Goal: Task Accomplishment & Management: Manage account settings

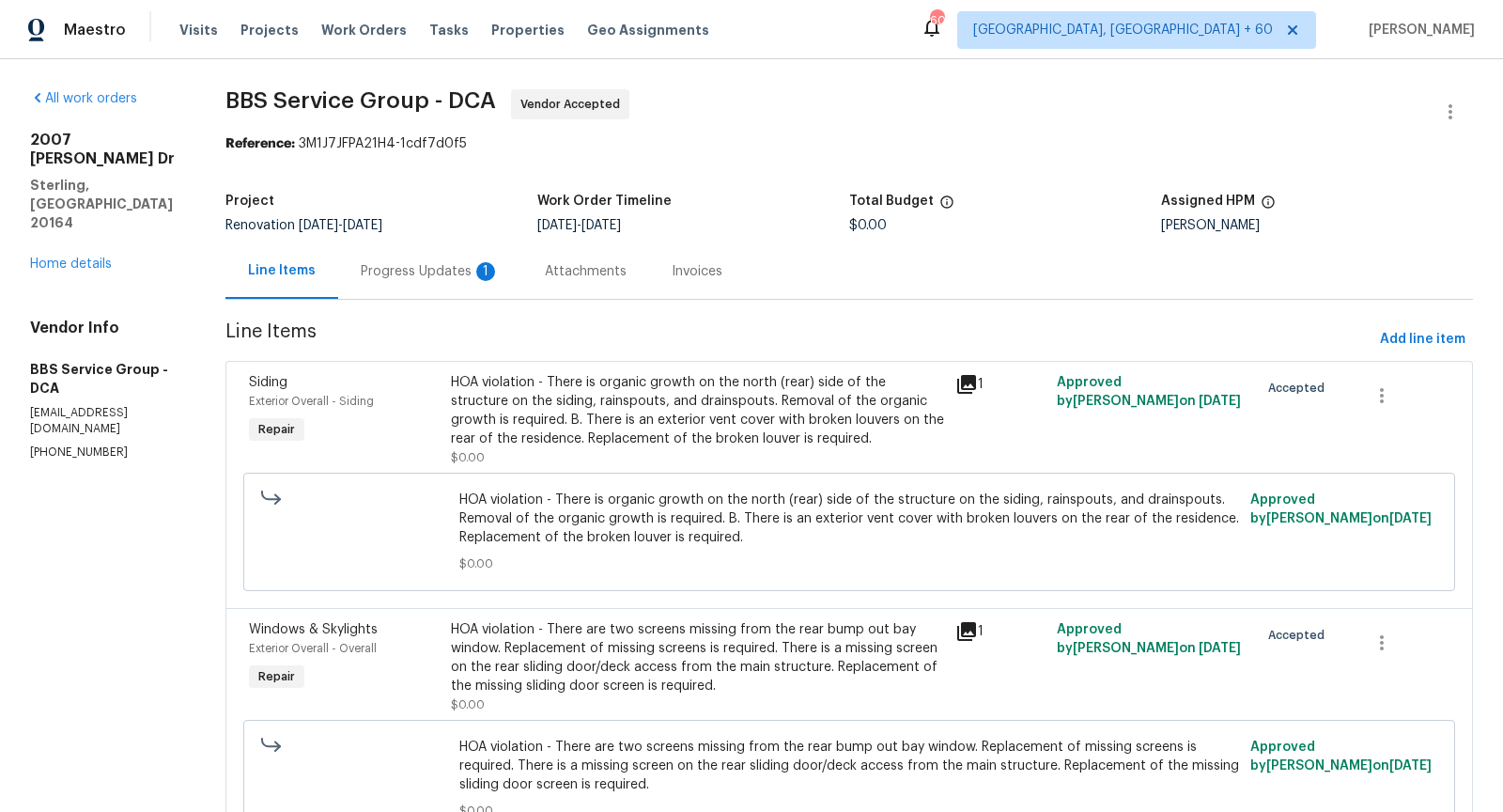
click at [446, 266] on div "Progress Updates 1" at bounding box center [431, 272] width 139 height 19
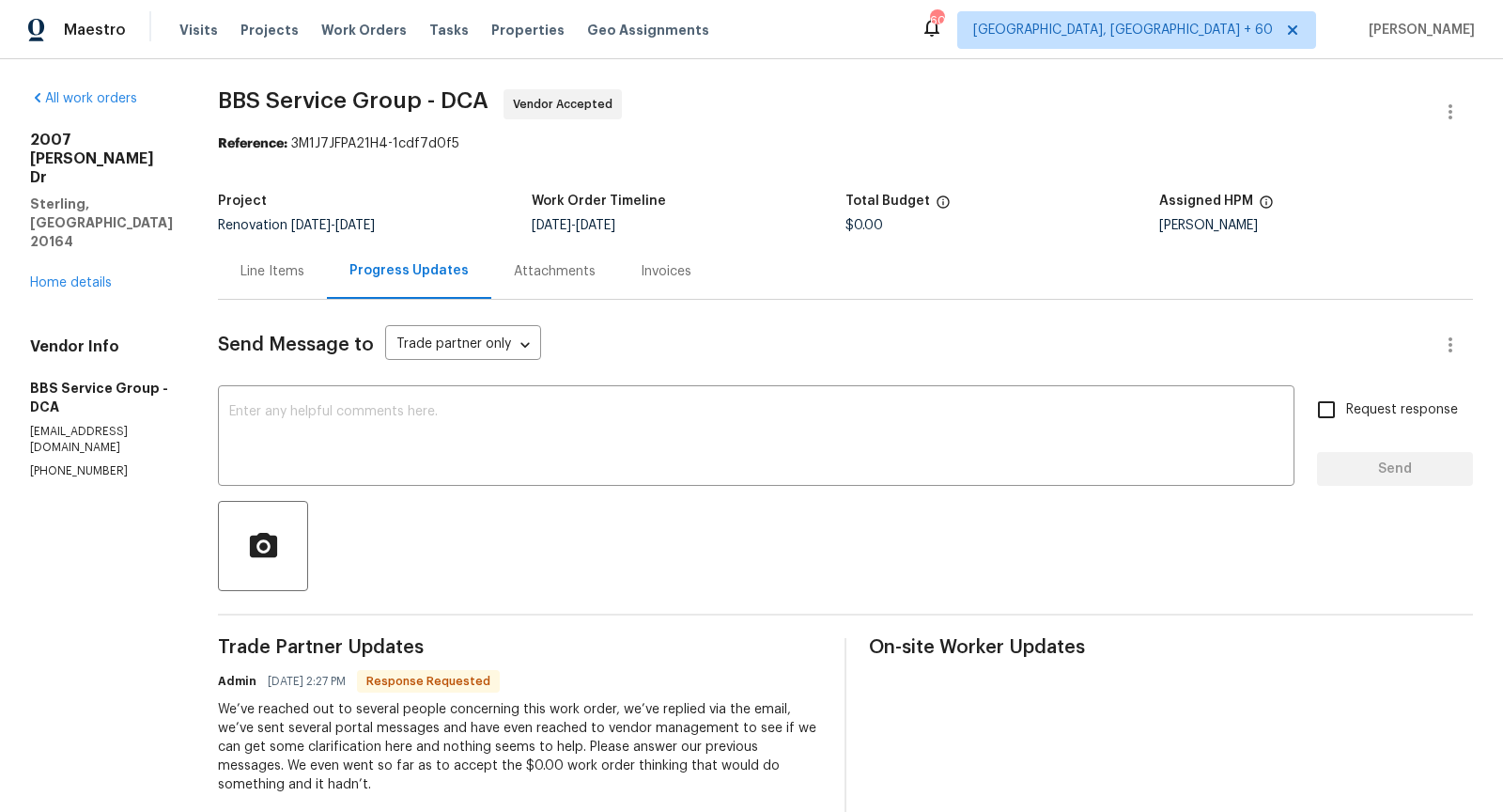
click at [281, 279] on div "Line Items" at bounding box center [272, 272] width 64 height 19
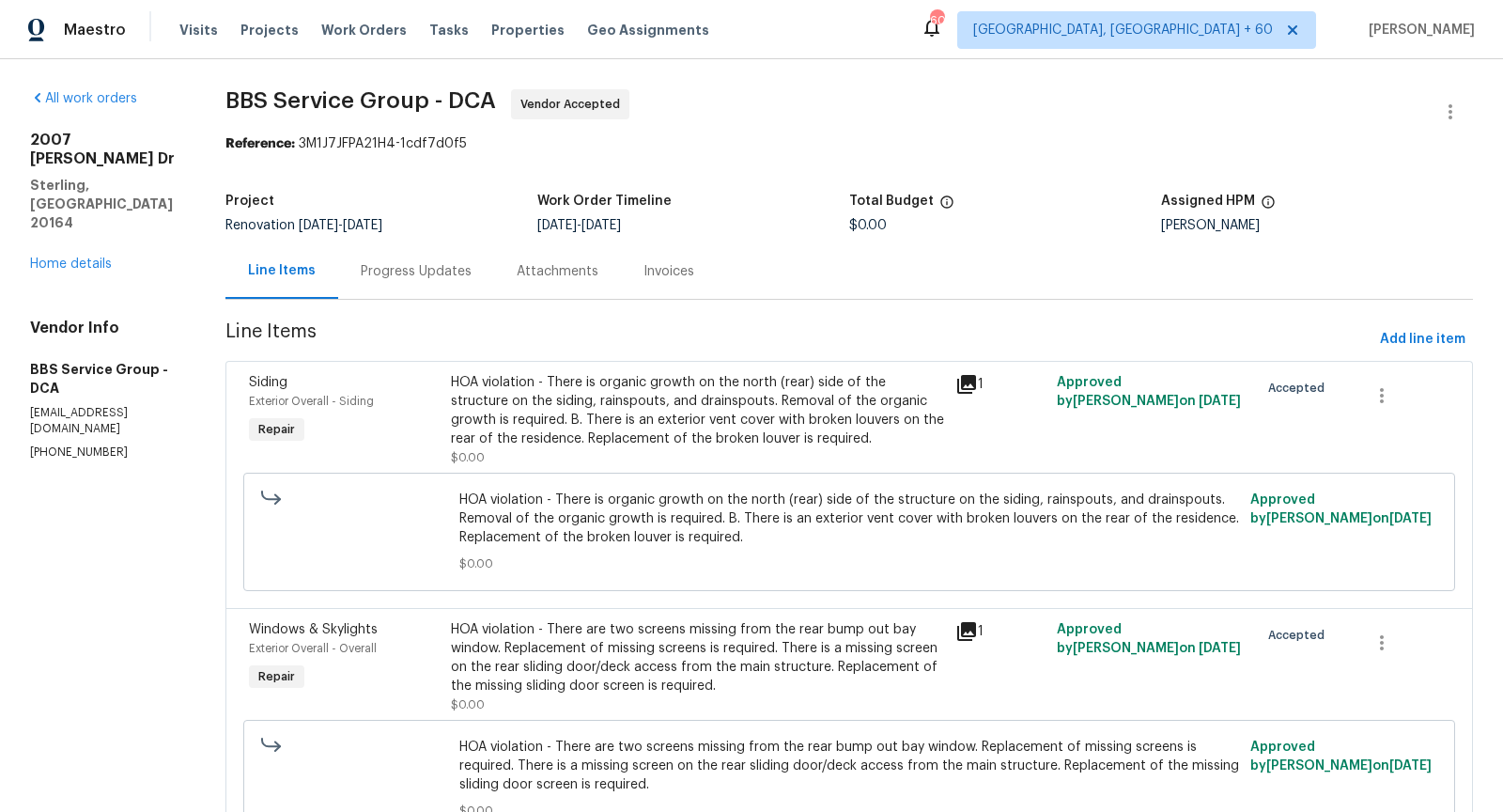
click at [570, 404] on div "HOA violation - There is organic growth on the north (rear) side of the structu…" at bounding box center [698, 410] width 494 height 75
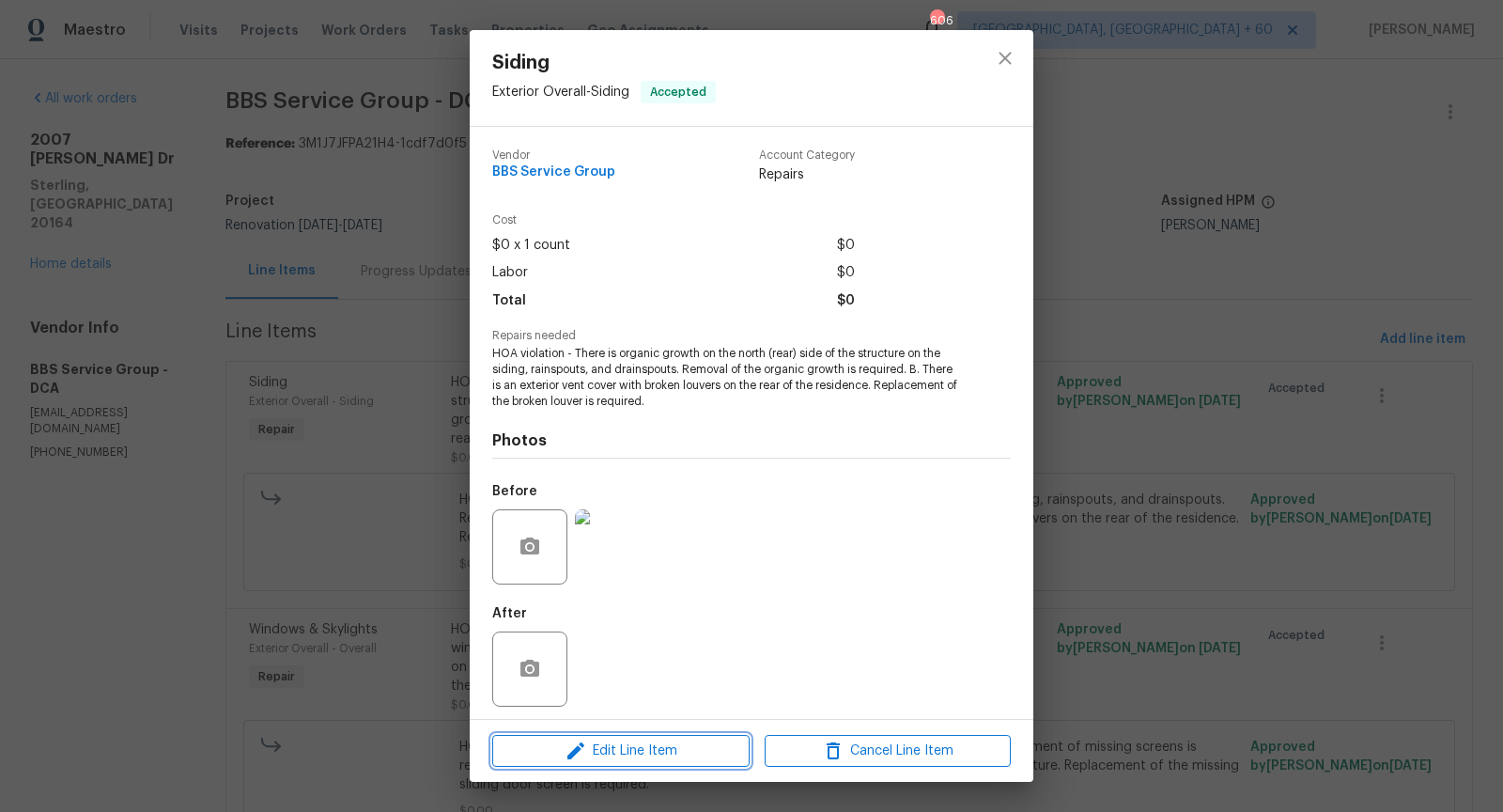
click at [663, 745] on span "Edit Line Item" at bounding box center [620, 751] width 246 height 24
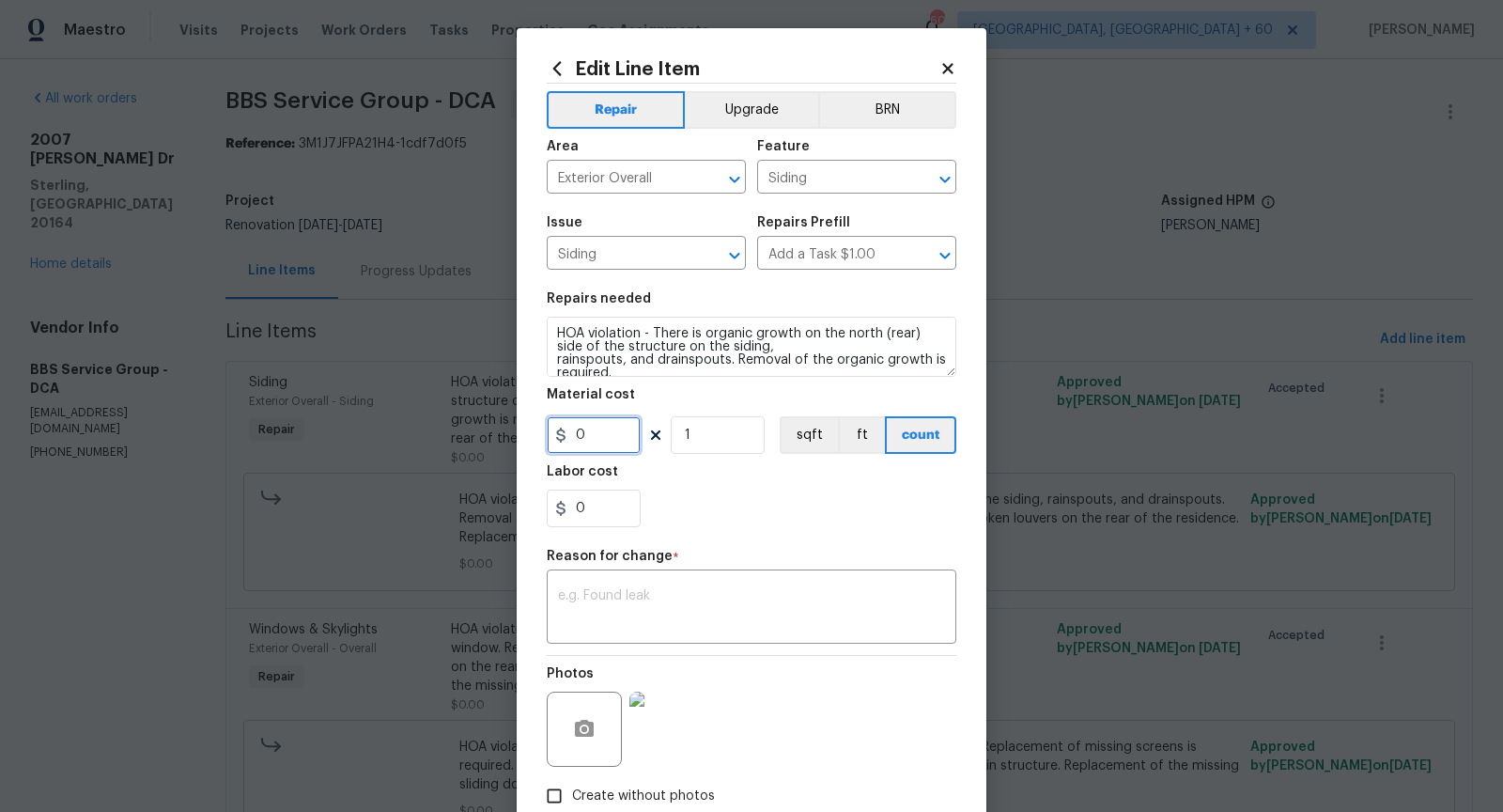
click at [586, 432] on input "0" at bounding box center [594, 435] width 94 height 37
type input "75"
click at [685, 516] on div "0" at bounding box center [752, 508] width 410 height 37
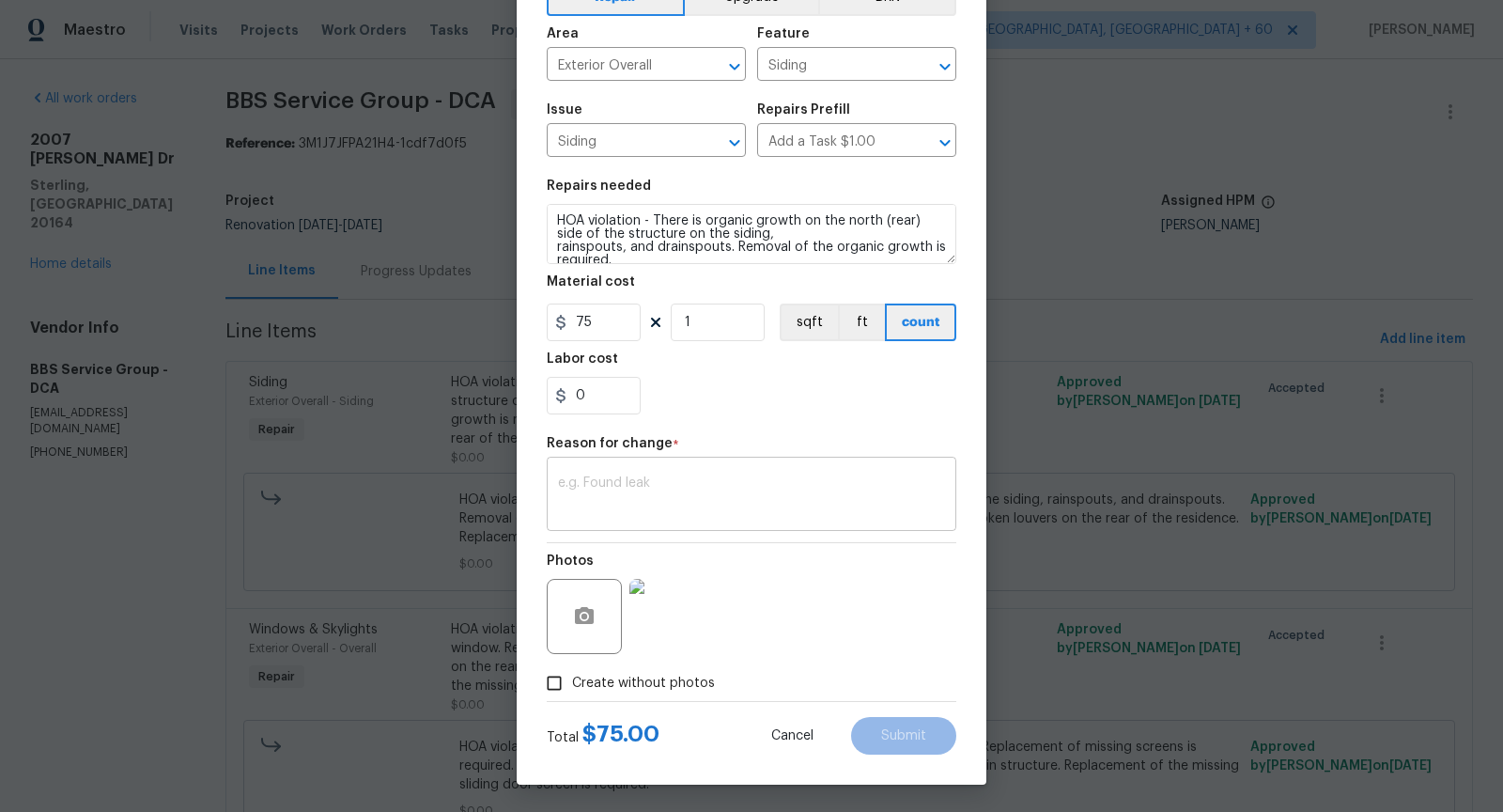
click at [628, 513] on textarea at bounding box center [752, 496] width 387 height 39
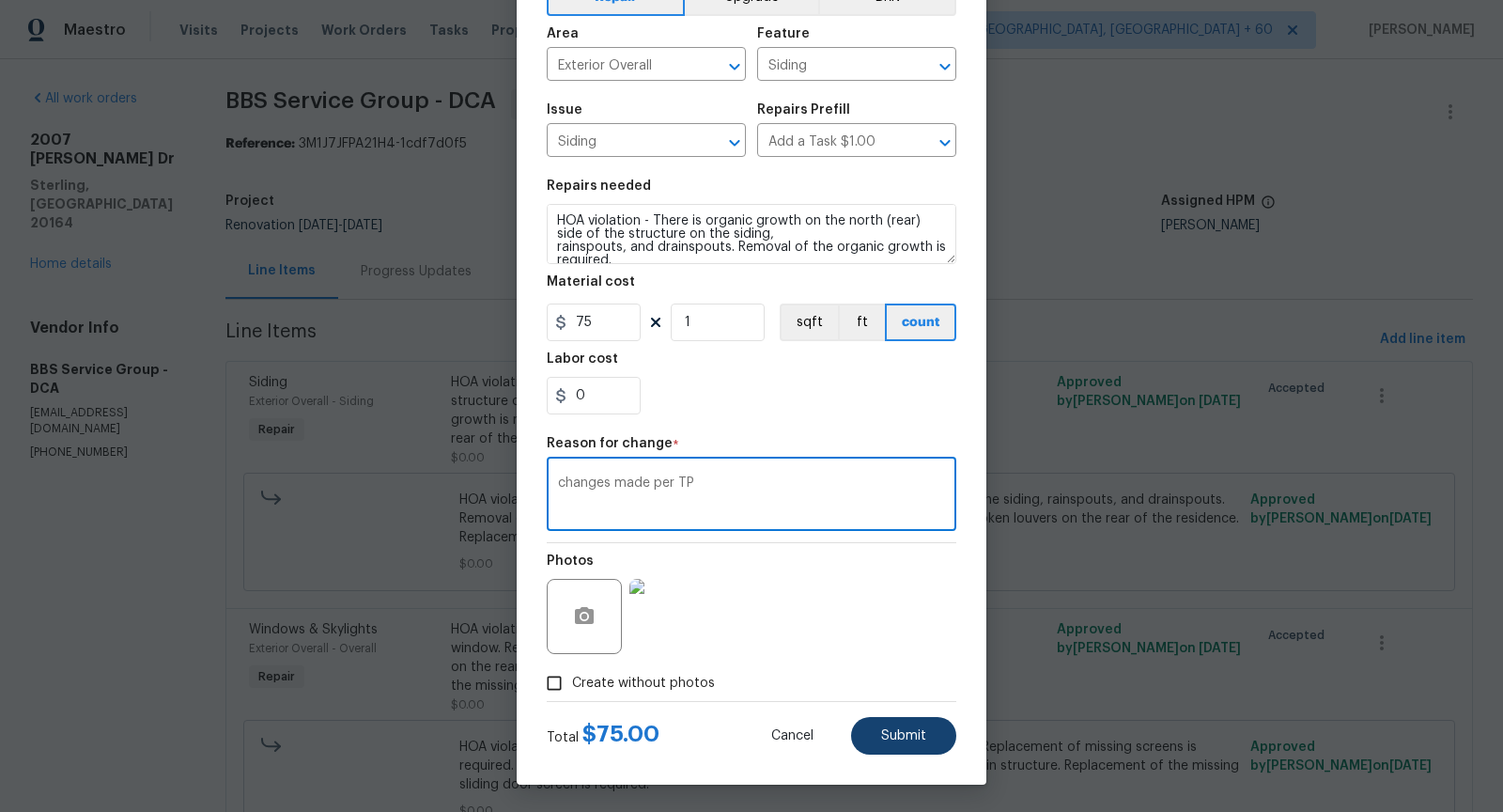
type textarea "changes made per TP"
click at [902, 737] on span "Submit" at bounding box center [904, 736] width 45 height 14
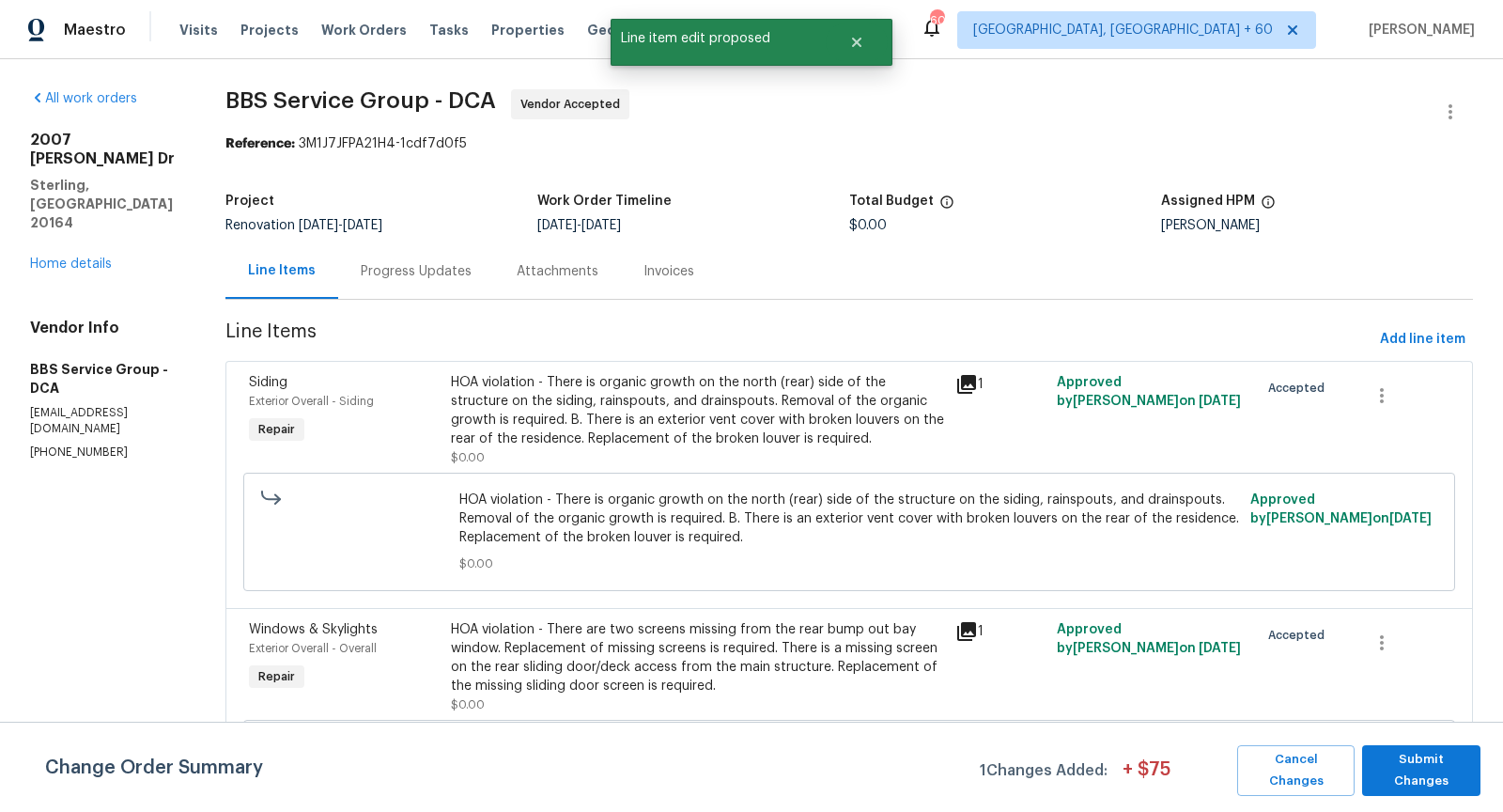
scroll to position [0, 0]
click at [1448, 761] on span "Submit Changes" at bounding box center [1421, 770] width 99 height 43
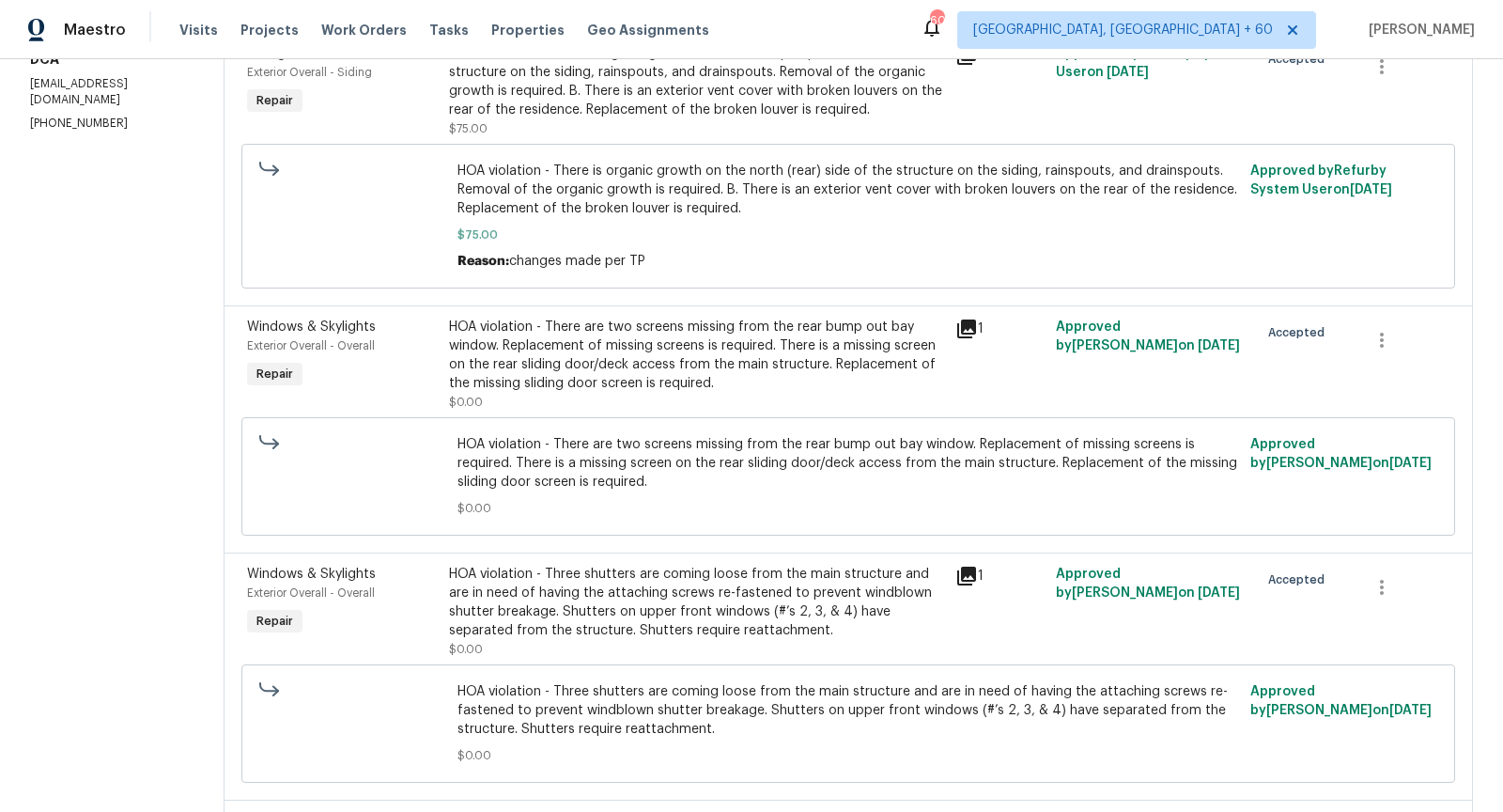
scroll to position [330, 0]
click at [572, 335] on div "HOA violation - There are two screens missing from the rear bump out bay window…" at bounding box center [696, 354] width 494 height 75
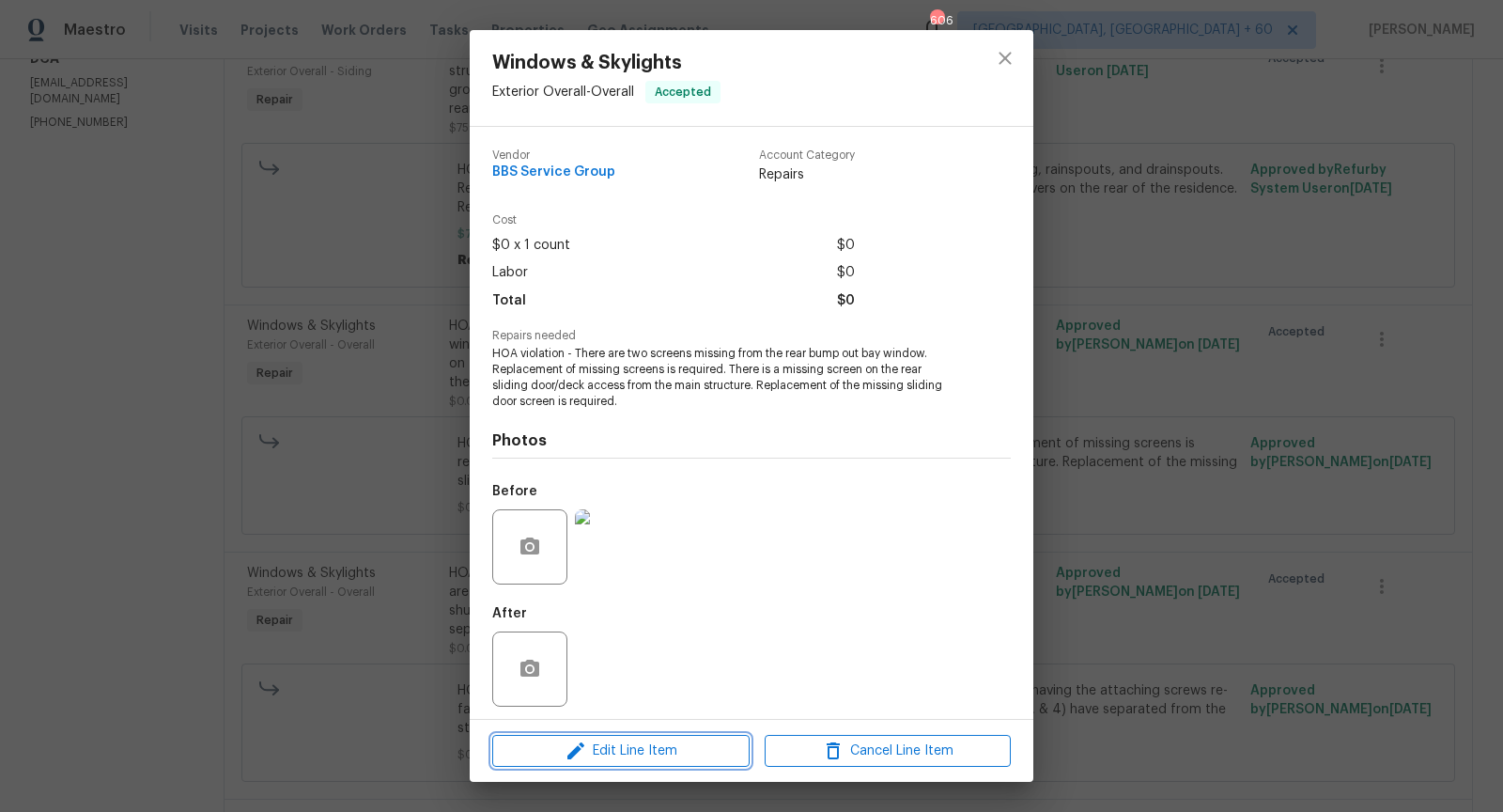
click at [625, 755] on span "Edit Line Item" at bounding box center [620, 751] width 246 height 24
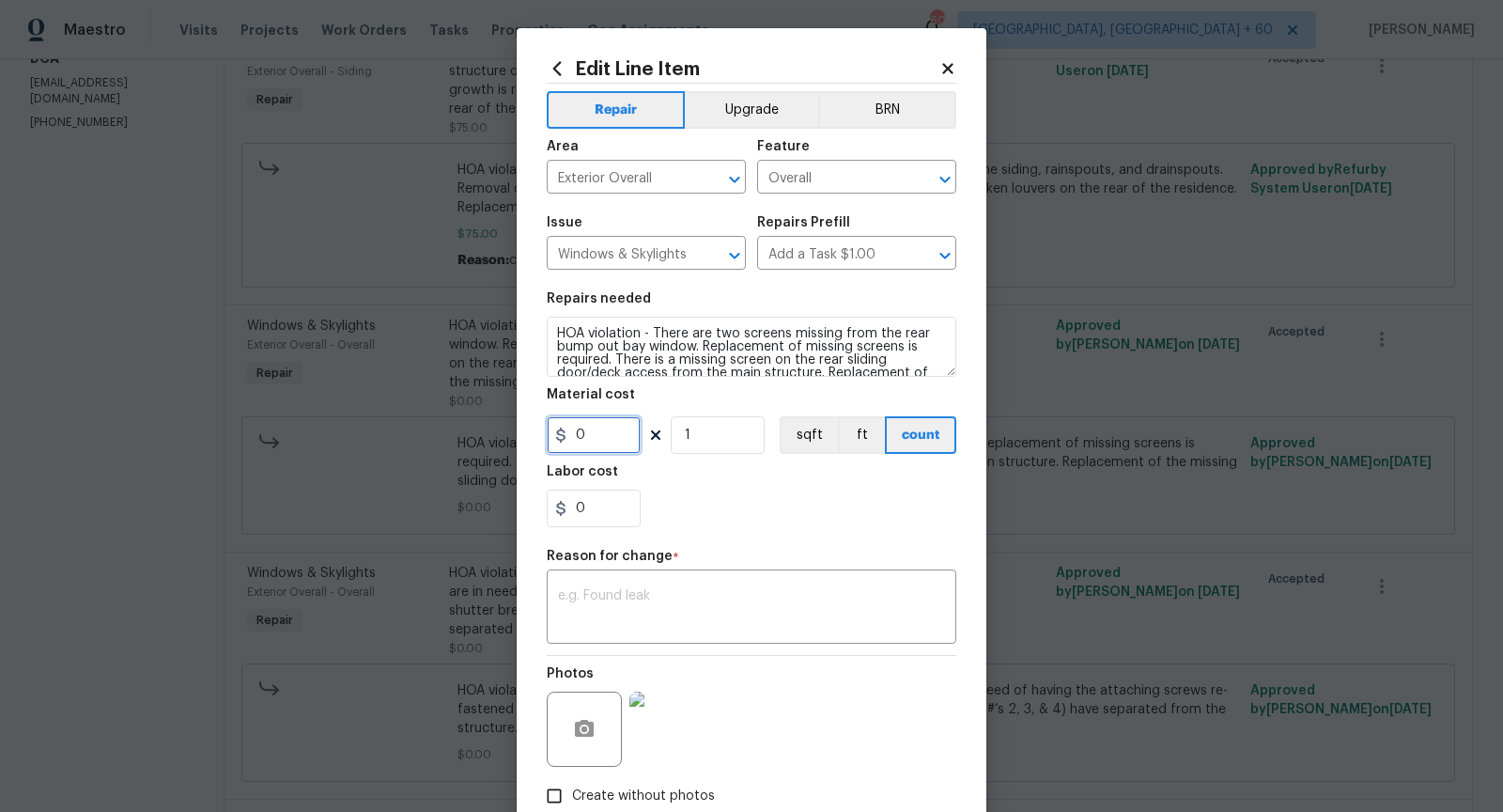
click at [607, 438] on input "0" at bounding box center [594, 435] width 94 height 37
type input "75"
click at [642, 608] on textarea at bounding box center [752, 608] width 387 height 39
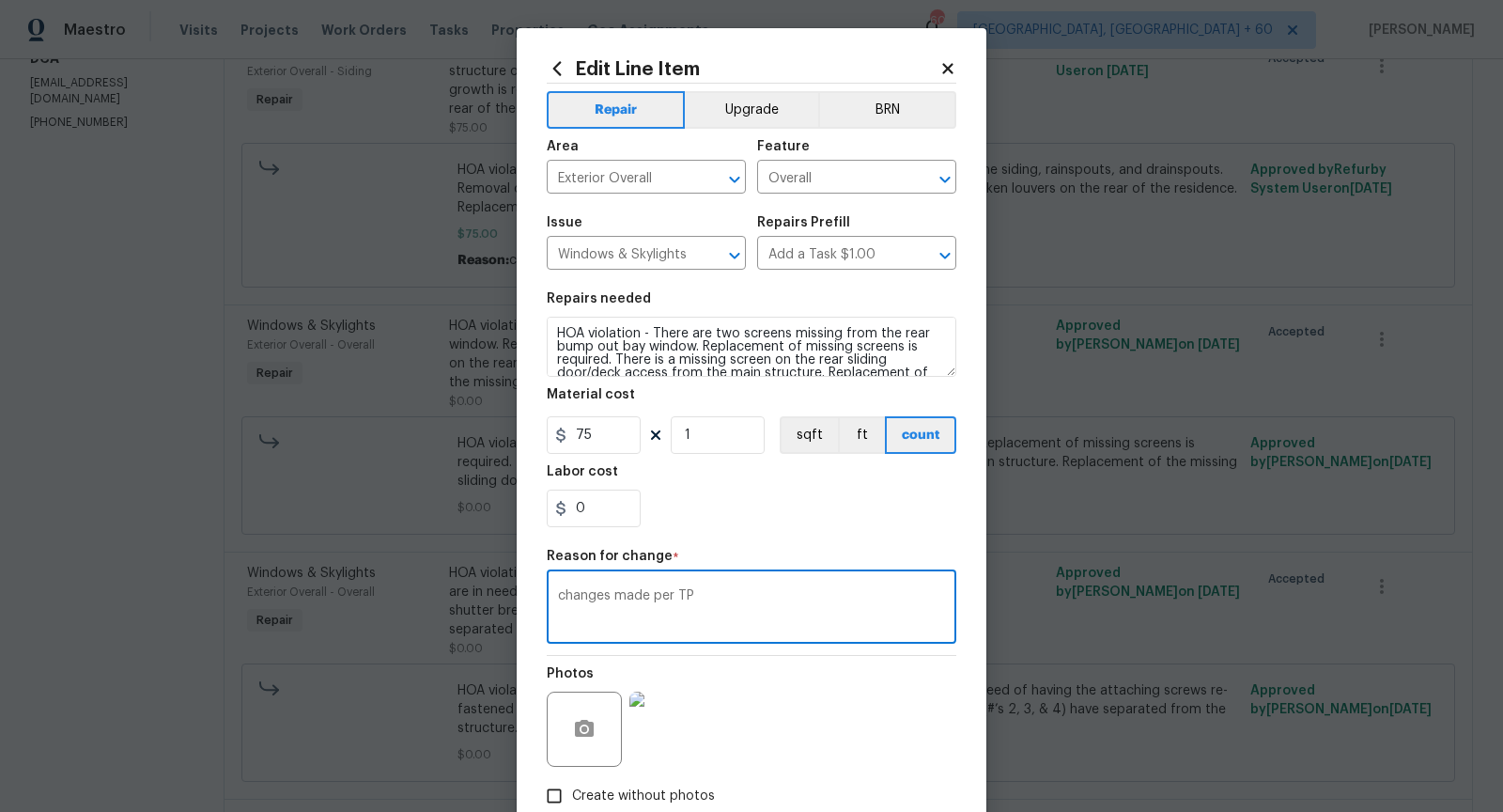
scroll to position [112, 0]
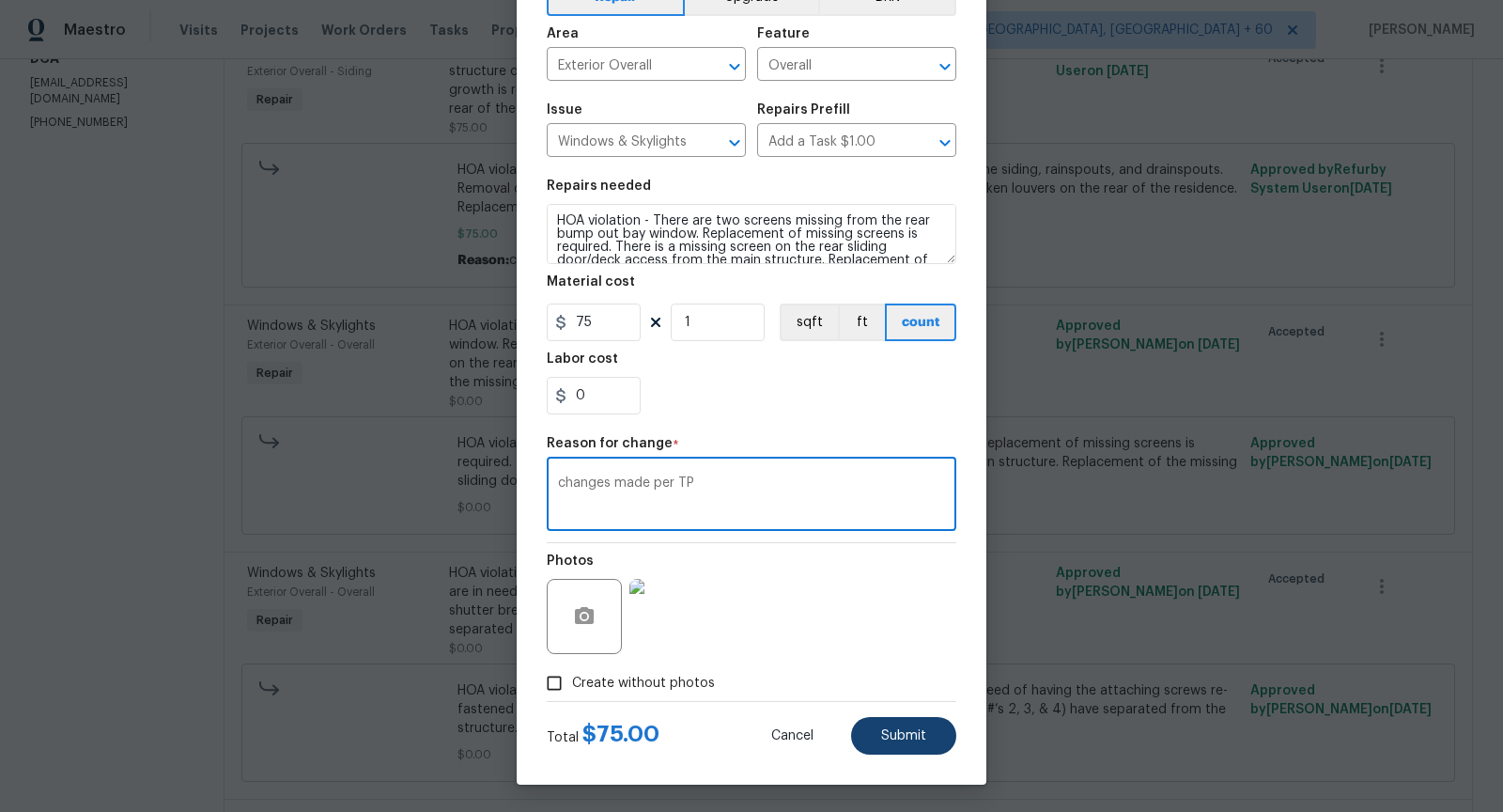
type textarea "changes made per TP"
click at [921, 723] on button "Submit" at bounding box center [904, 735] width 105 height 37
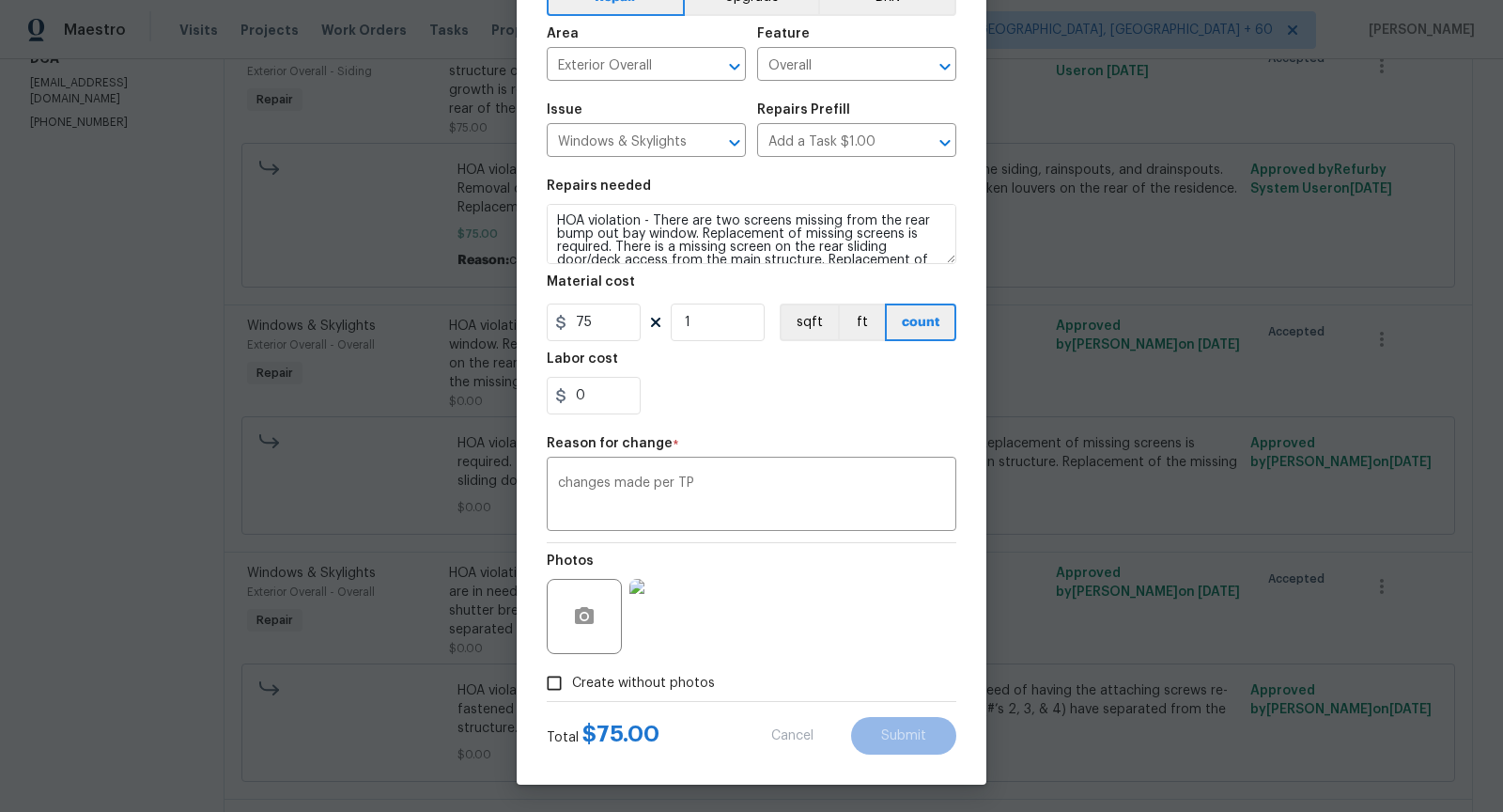
type input "0"
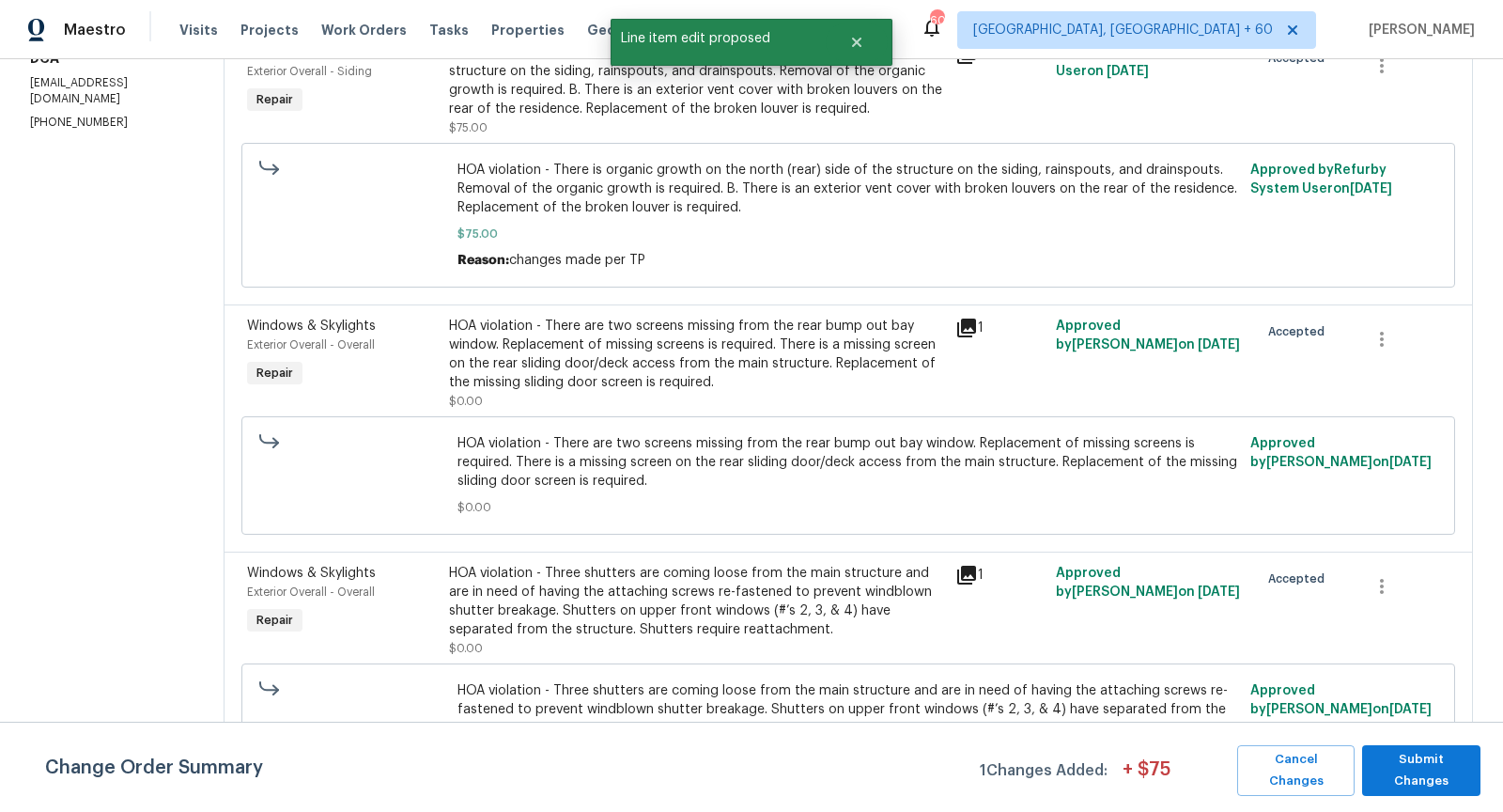
scroll to position [0, 0]
click at [1411, 765] on span "Submit Changes" at bounding box center [1421, 770] width 99 height 43
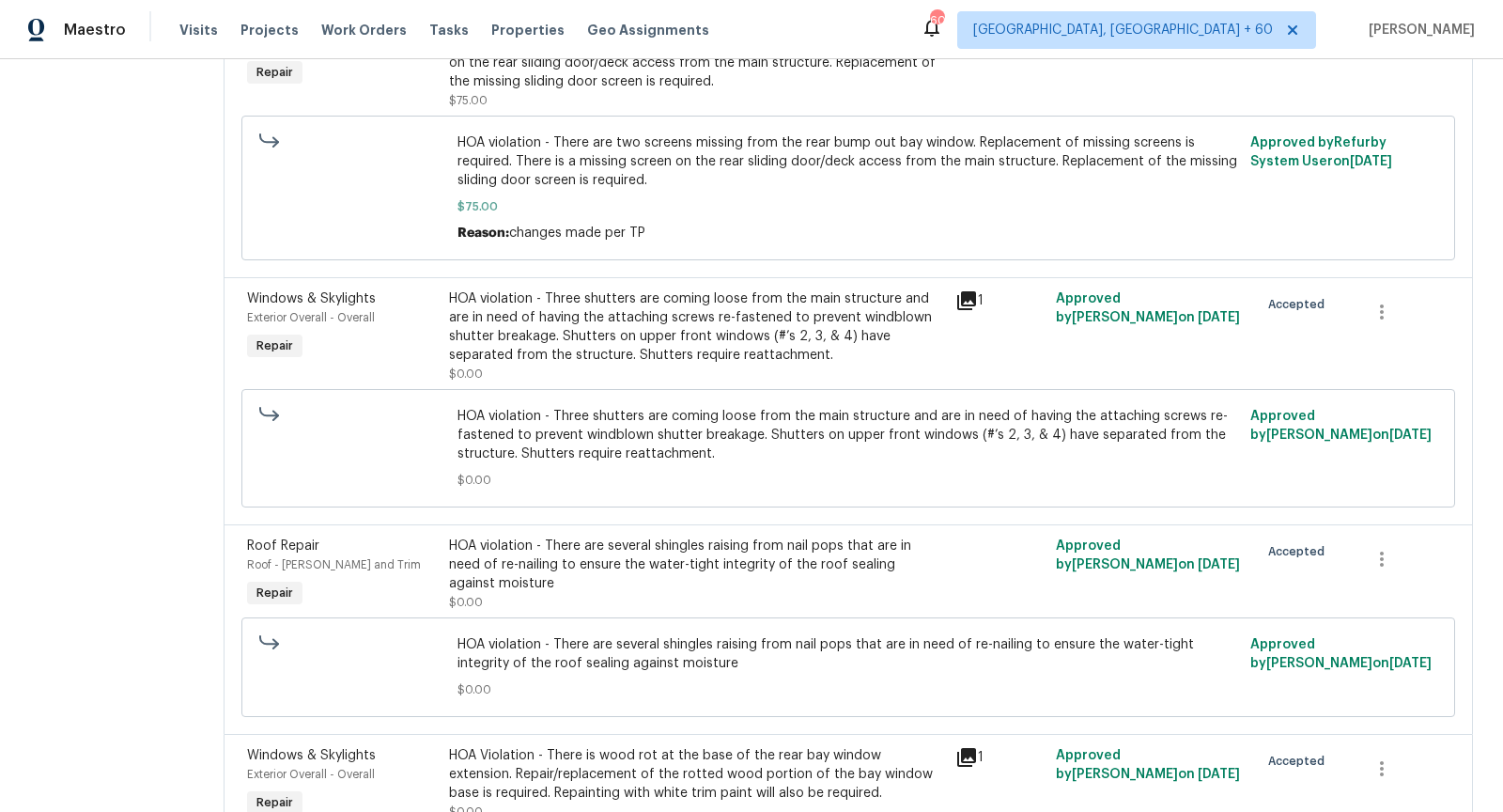
scroll to position [674, 0]
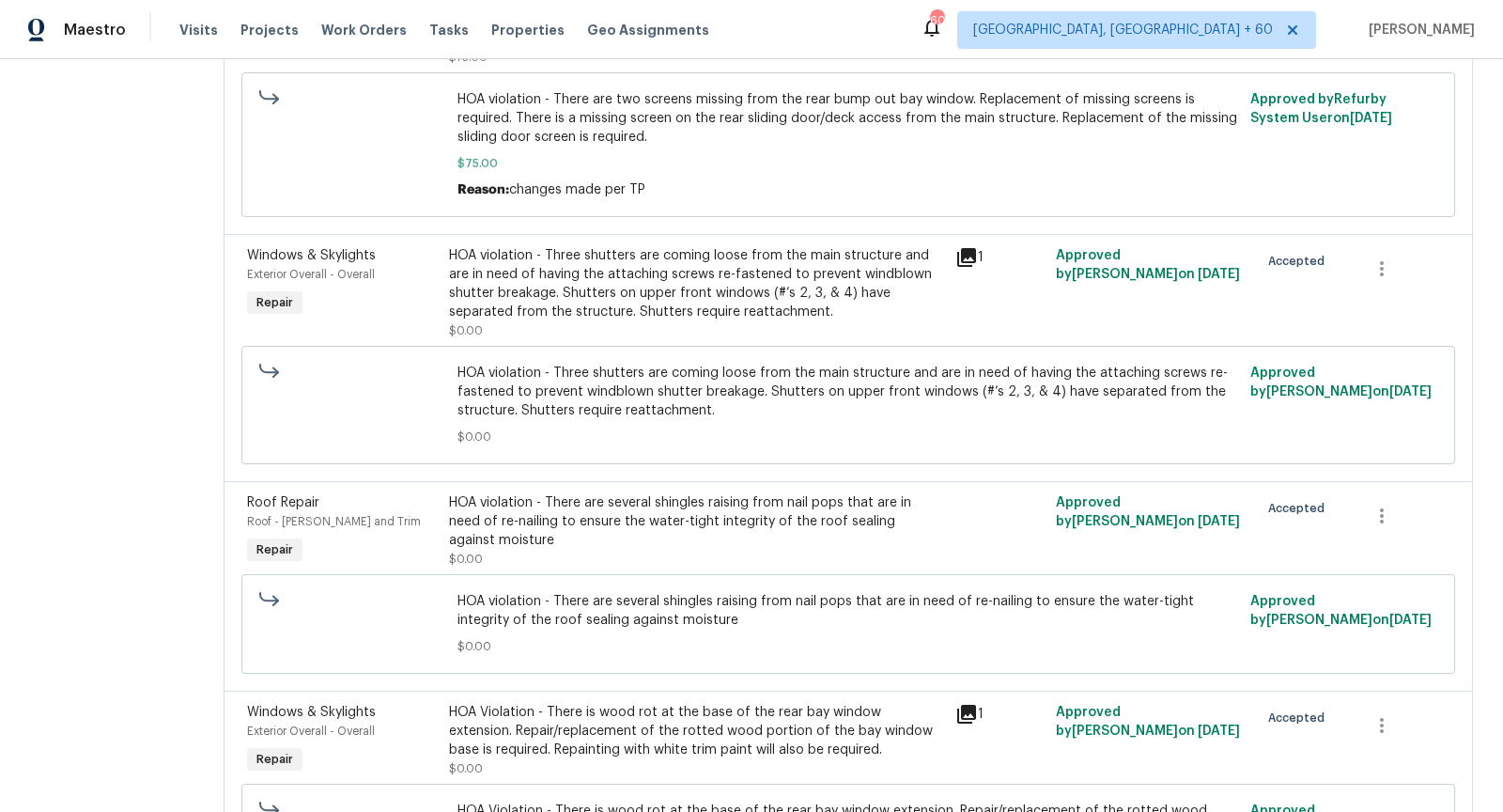
click at [553, 269] on div "HOA violation - Three shutters are coming loose from the main structure and are…" at bounding box center [696, 283] width 494 height 75
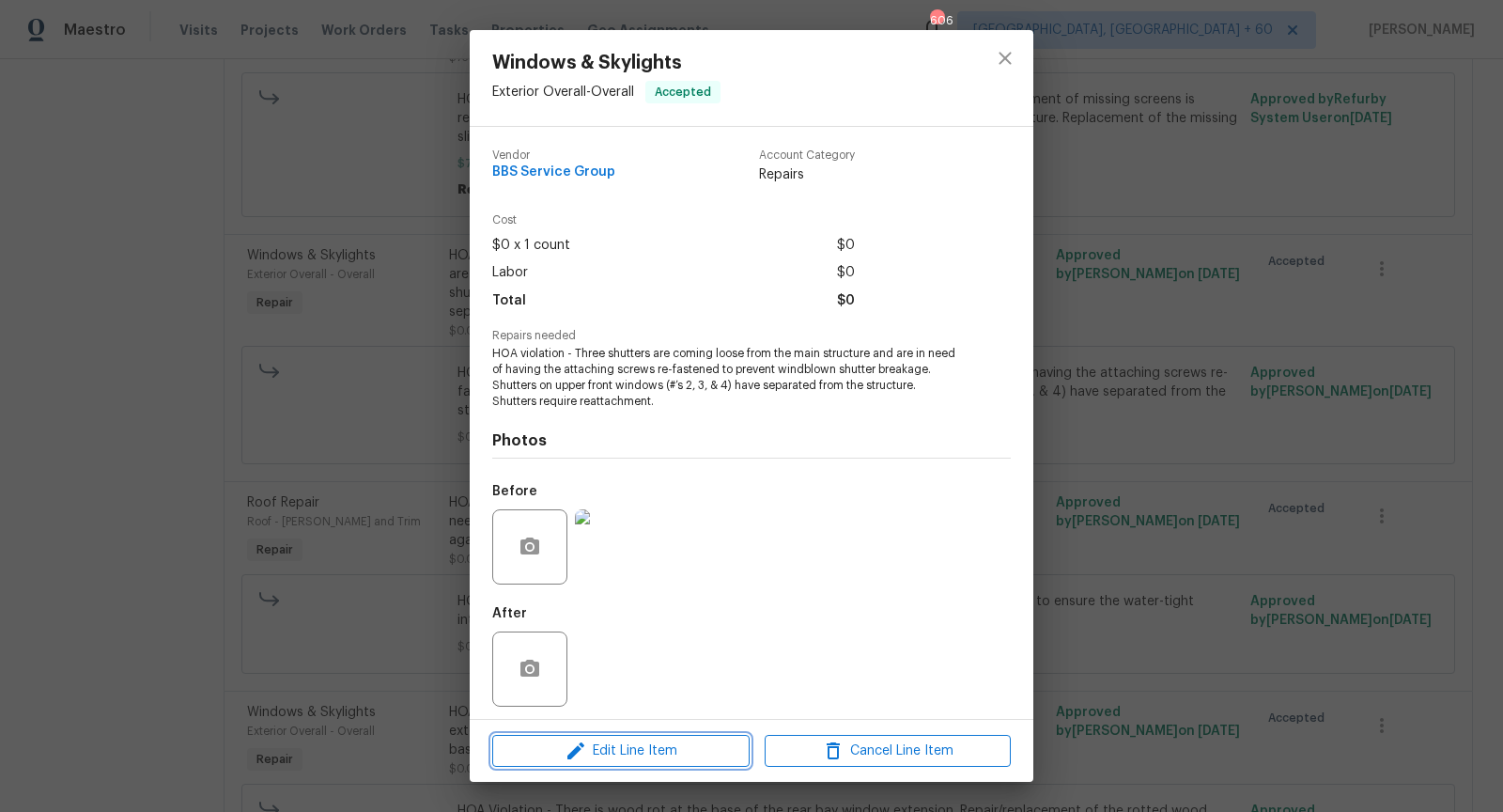
click at [658, 741] on span "Edit Line Item" at bounding box center [620, 751] width 246 height 24
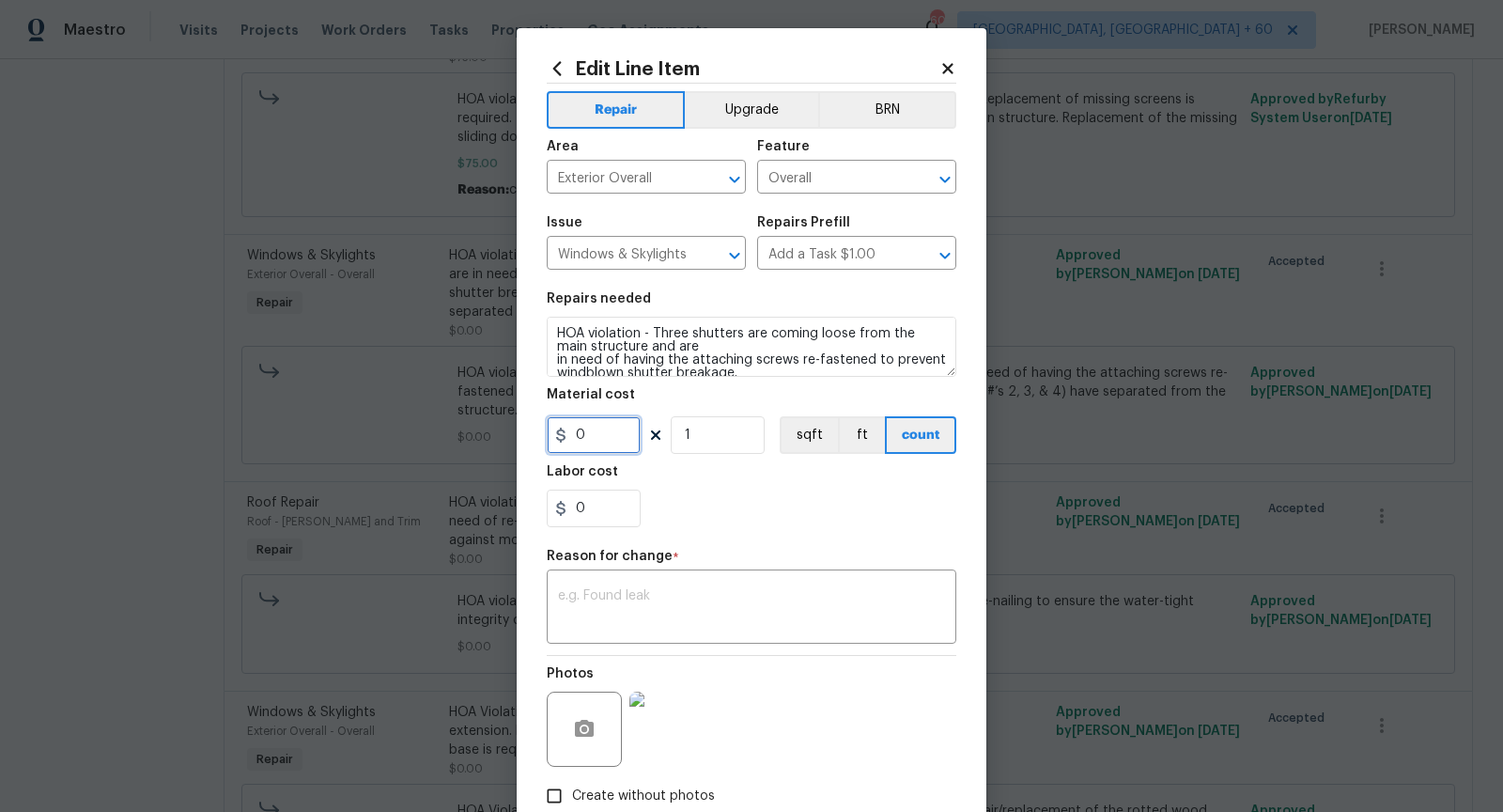
click at [598, 427] on input "0" at bounding box center [594, 435] width 94 height 37
type input "75"
click at [666, 627] on textarea at bounding box center [752, 608] width 387 height 39
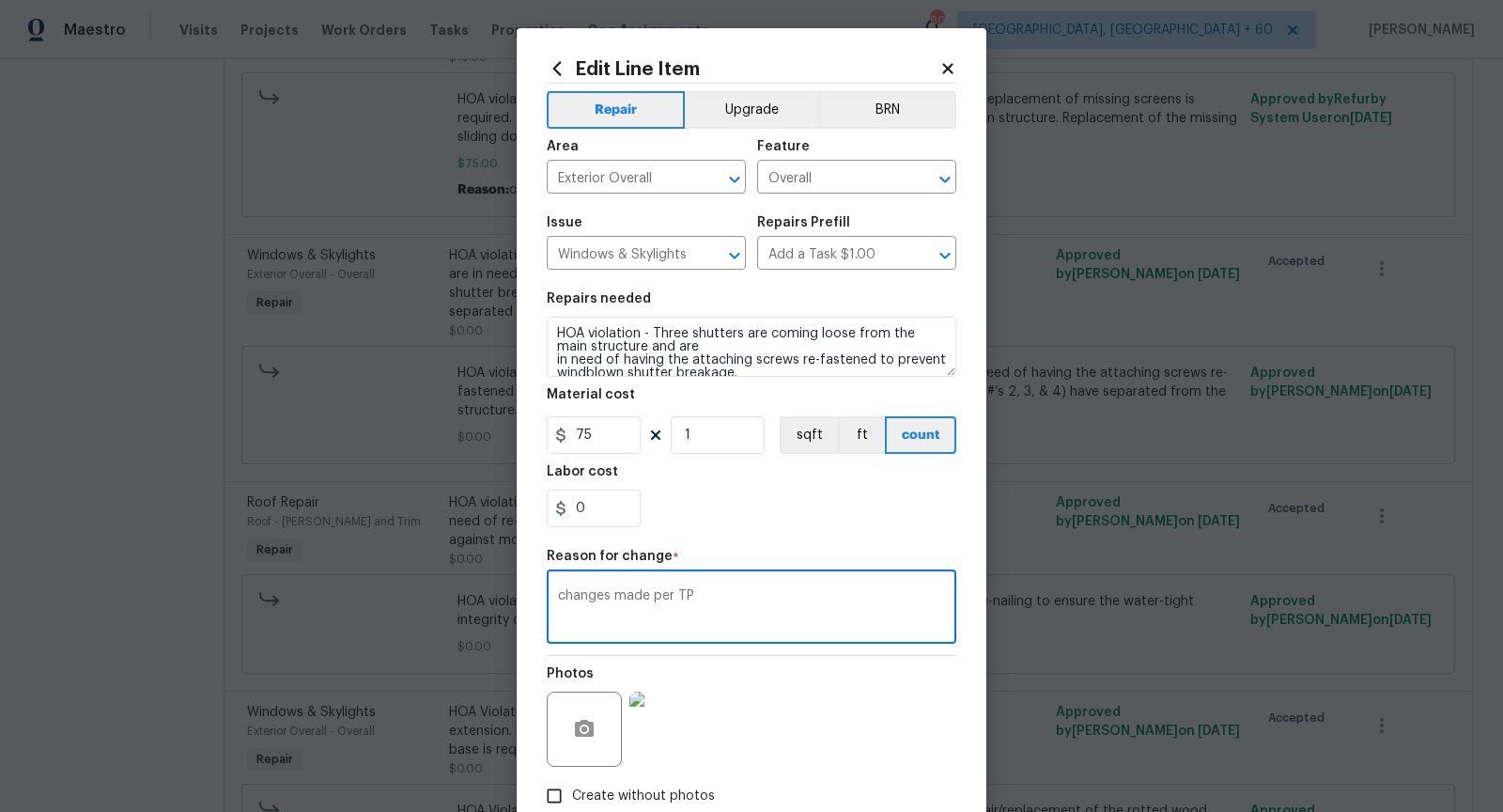
scroll to position [112, 0]
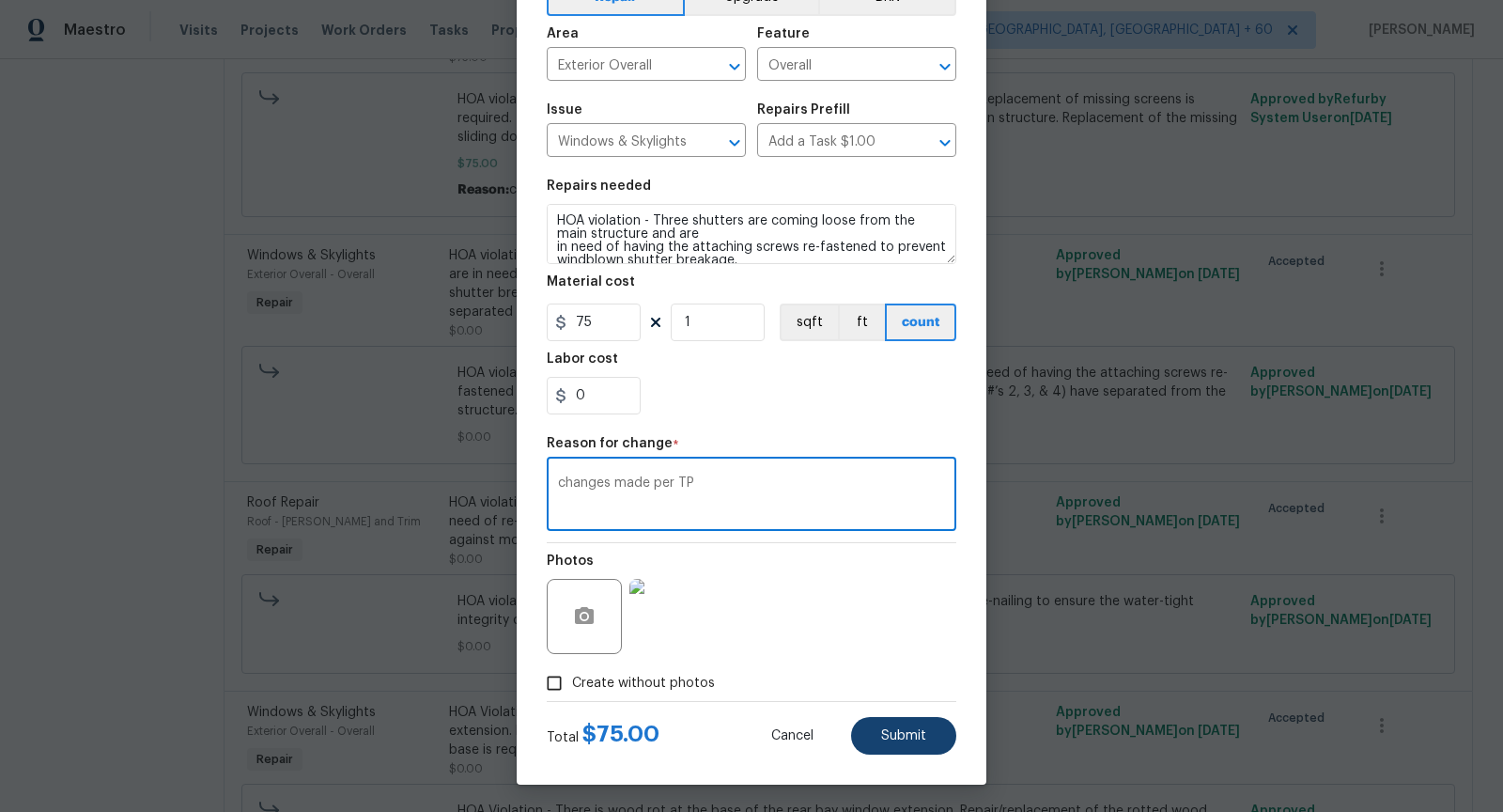
type textarea "changes made per TP"
click at [894, 749] on button "Submit" at bounding box center [904, 735] width 105 height 37
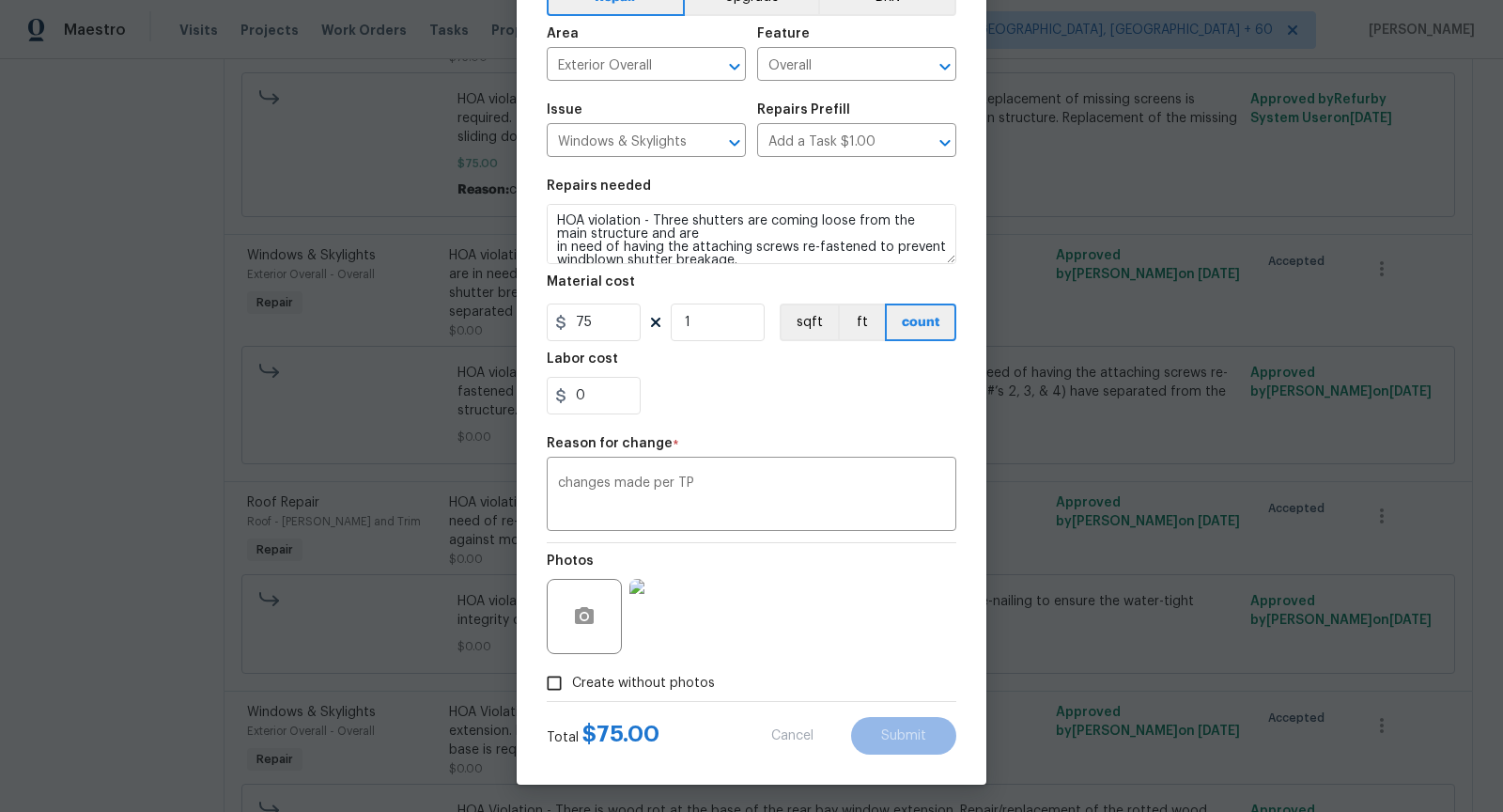
type input "0"
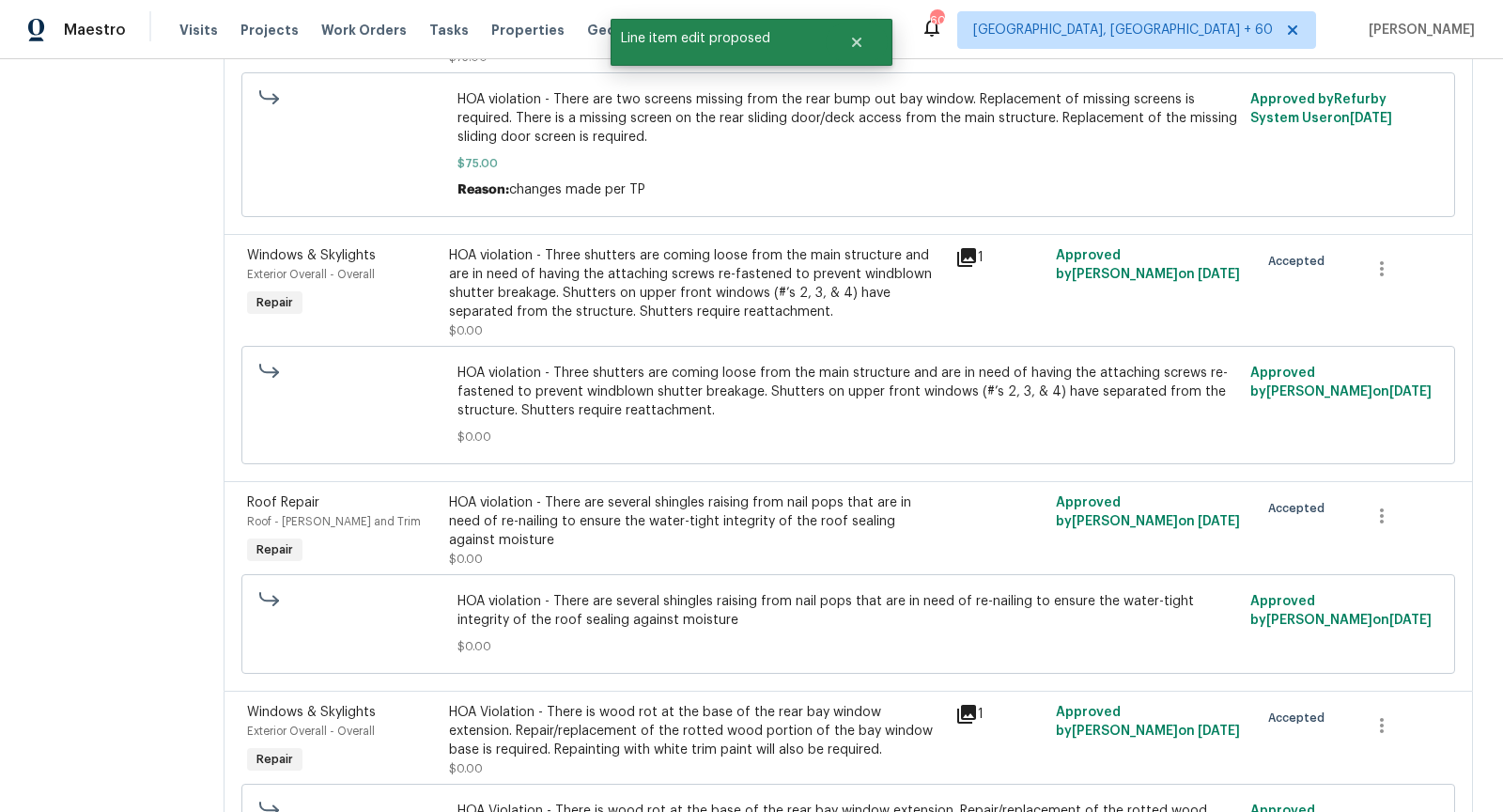
scroll to position [0, 0]
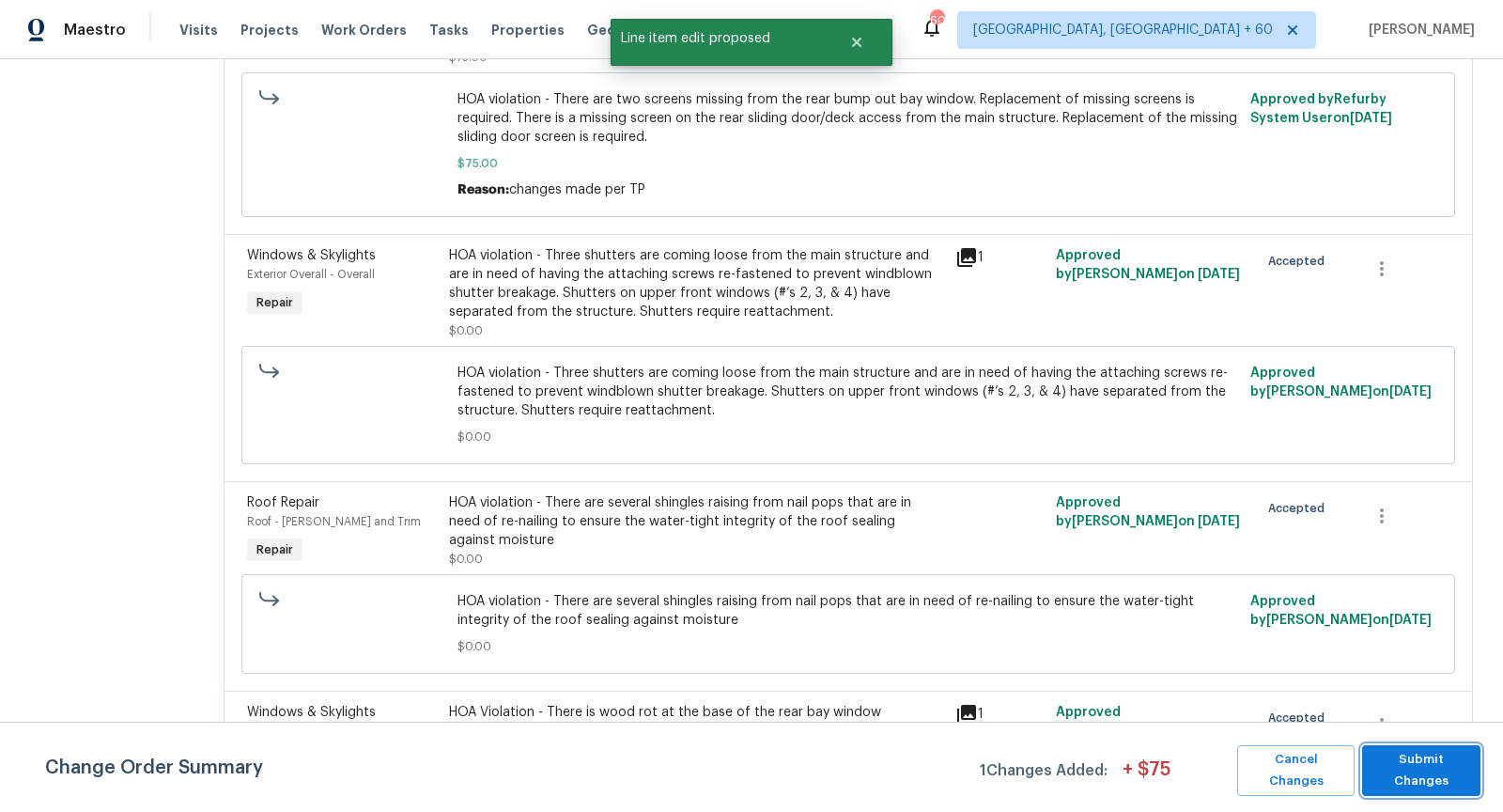
click at [1412, 776] on span "Submit Changes" at bounding box center [1421, 770] width 99 height 43
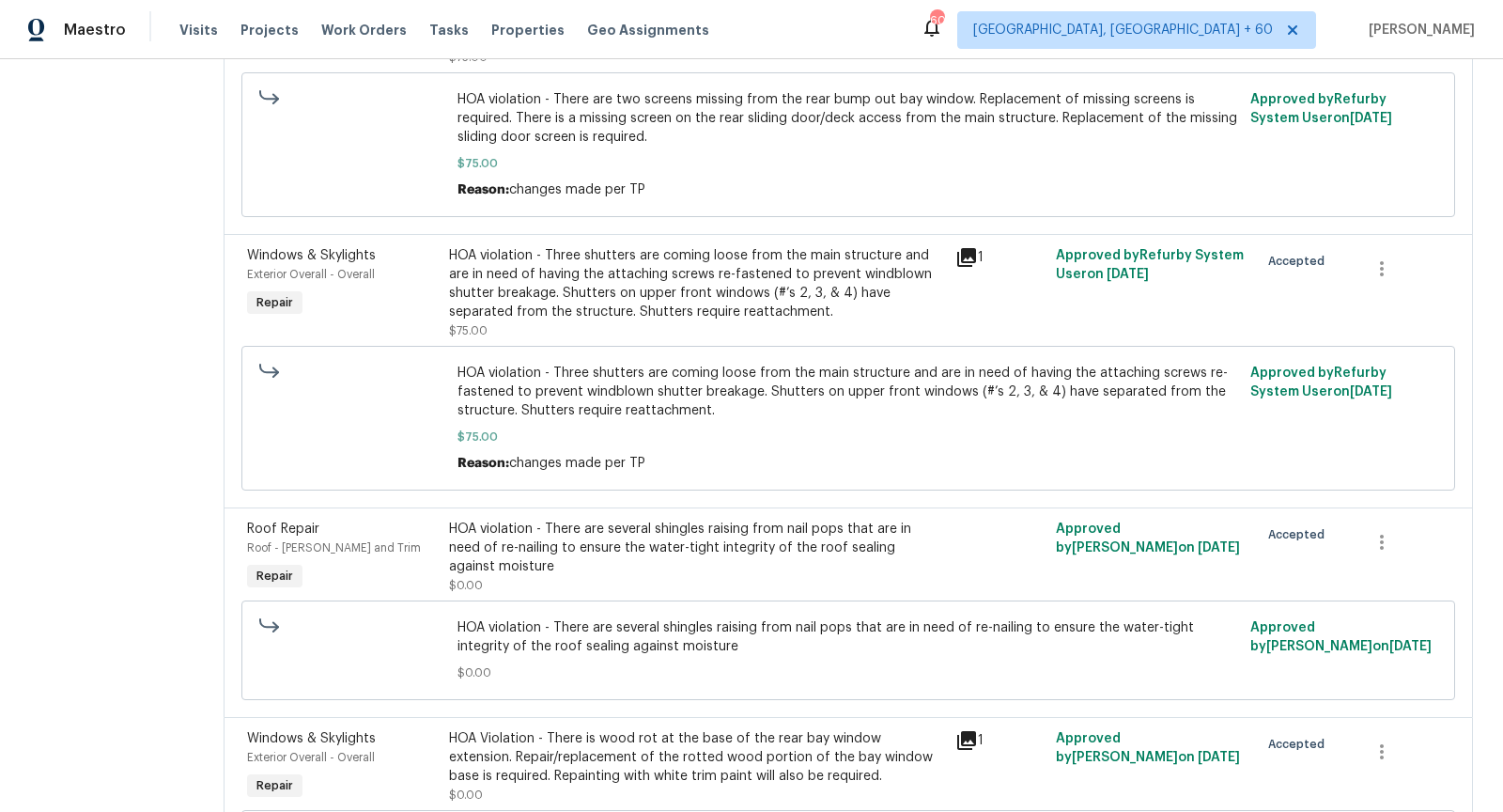
scroll to position [838, 0]
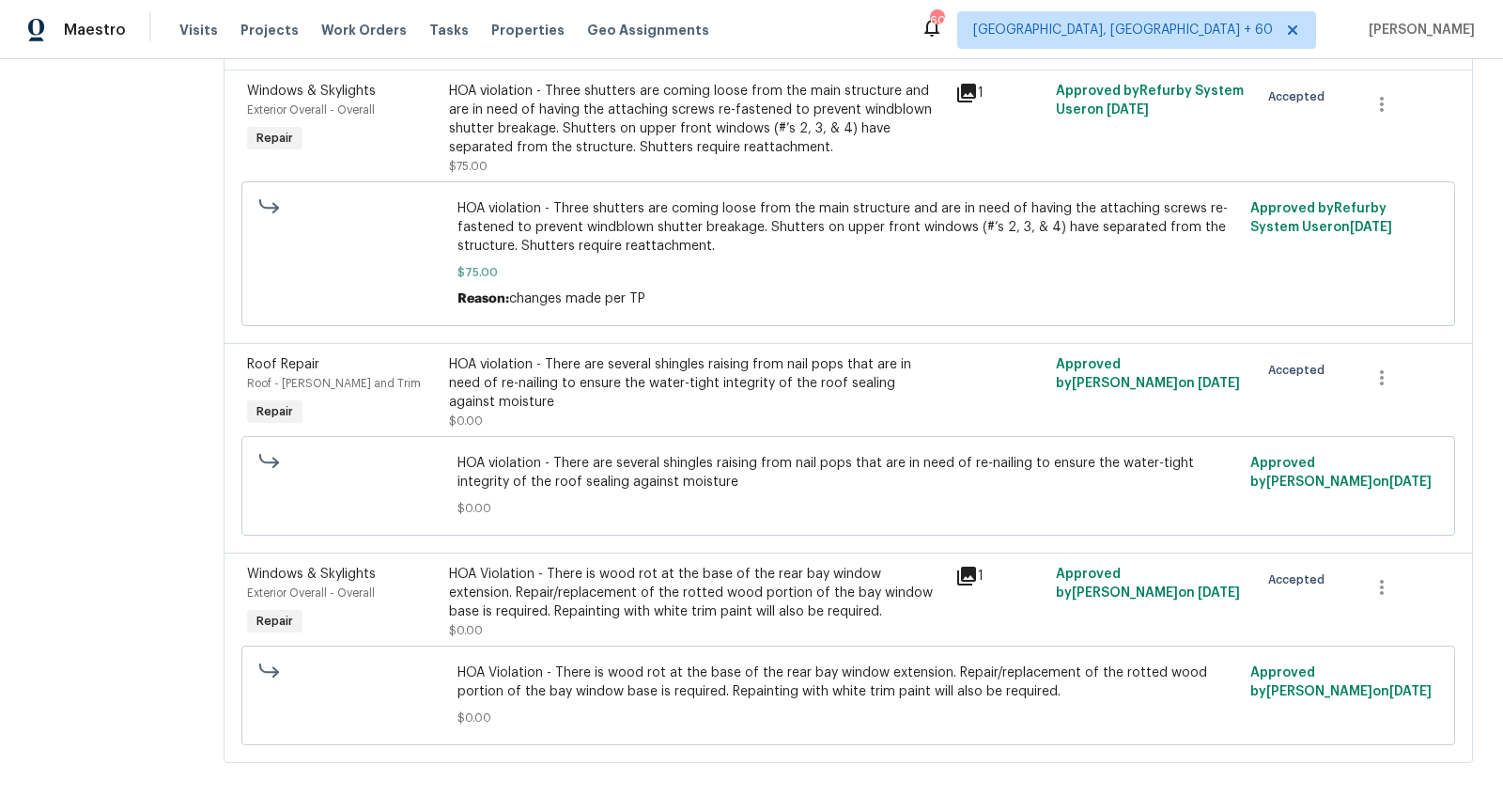
click at [530, 395] on div "HOA violation - There are several shingles raising from nail pops that are in n…" at bounding box center [696, 383] width 494 height 56
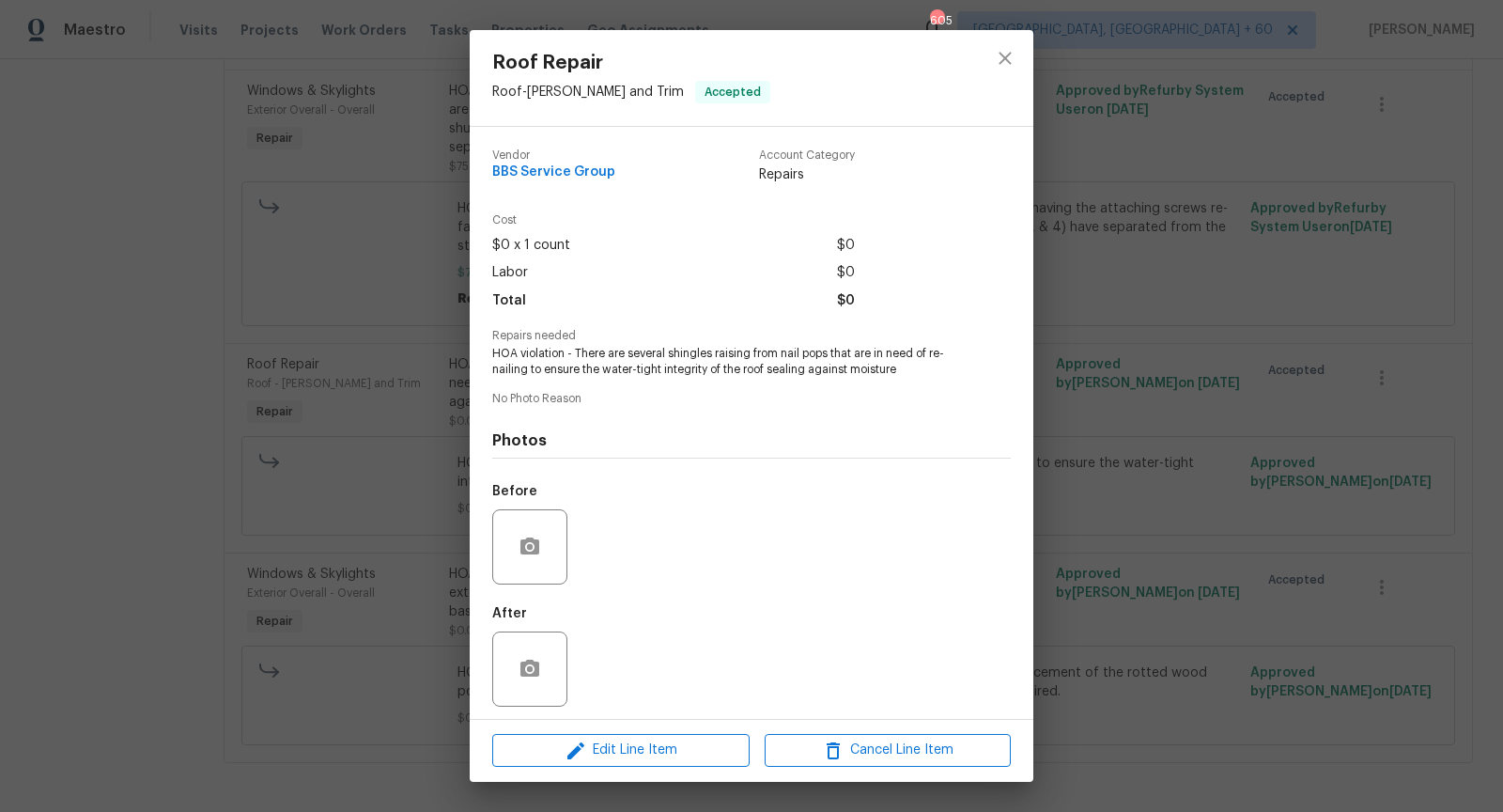
scroll to position [7, 0]
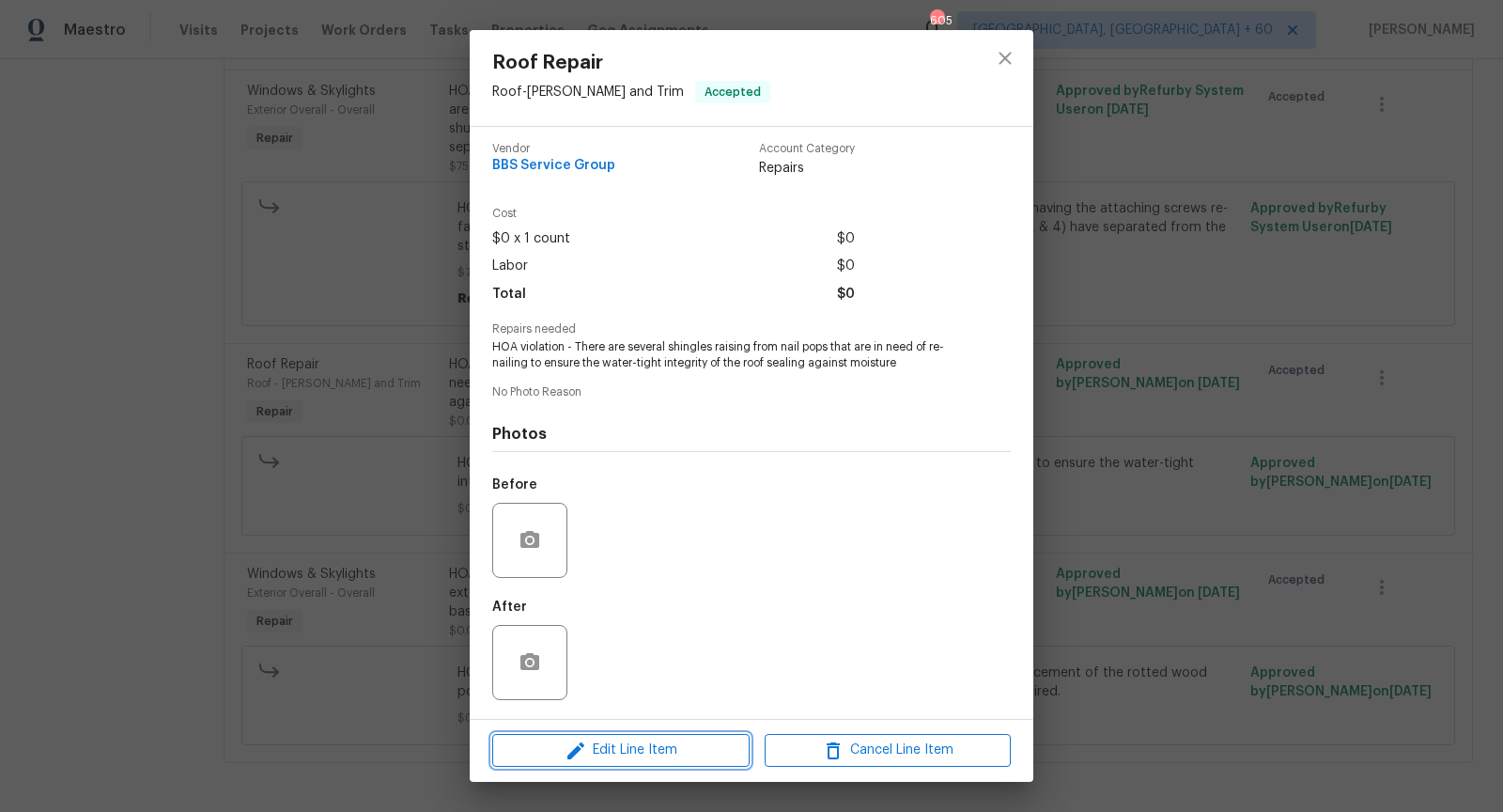
click at [663, 751] on span "Edit Line Item" at bounding box center [620, 750] width 246 height 24
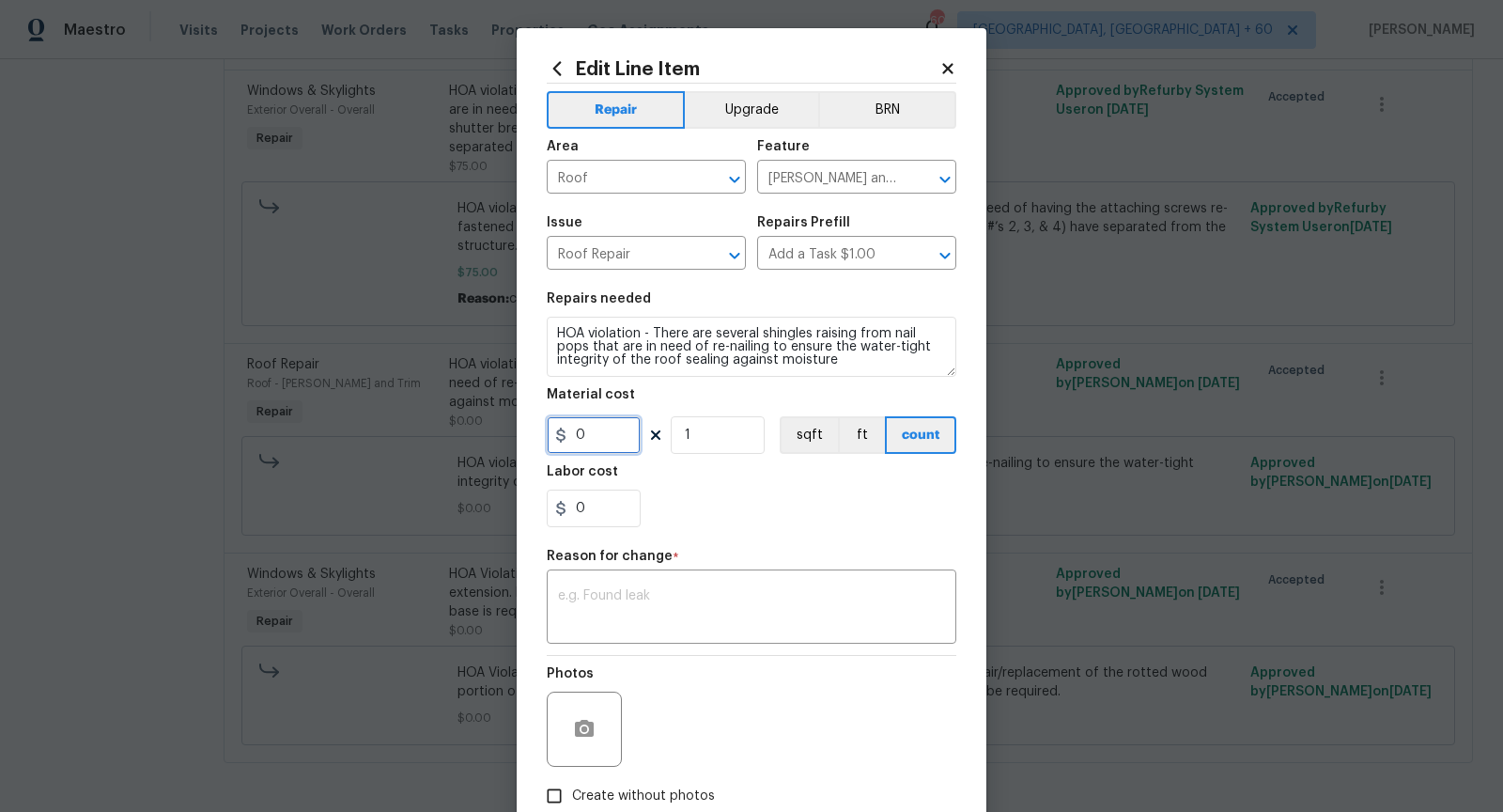
click at [602, 434] on input "0" at bounding box center [594, 435] width 94 height 37
type input "75"
click at [600, 610] on textarea at bounding box center [752, 608] width 387 height 39
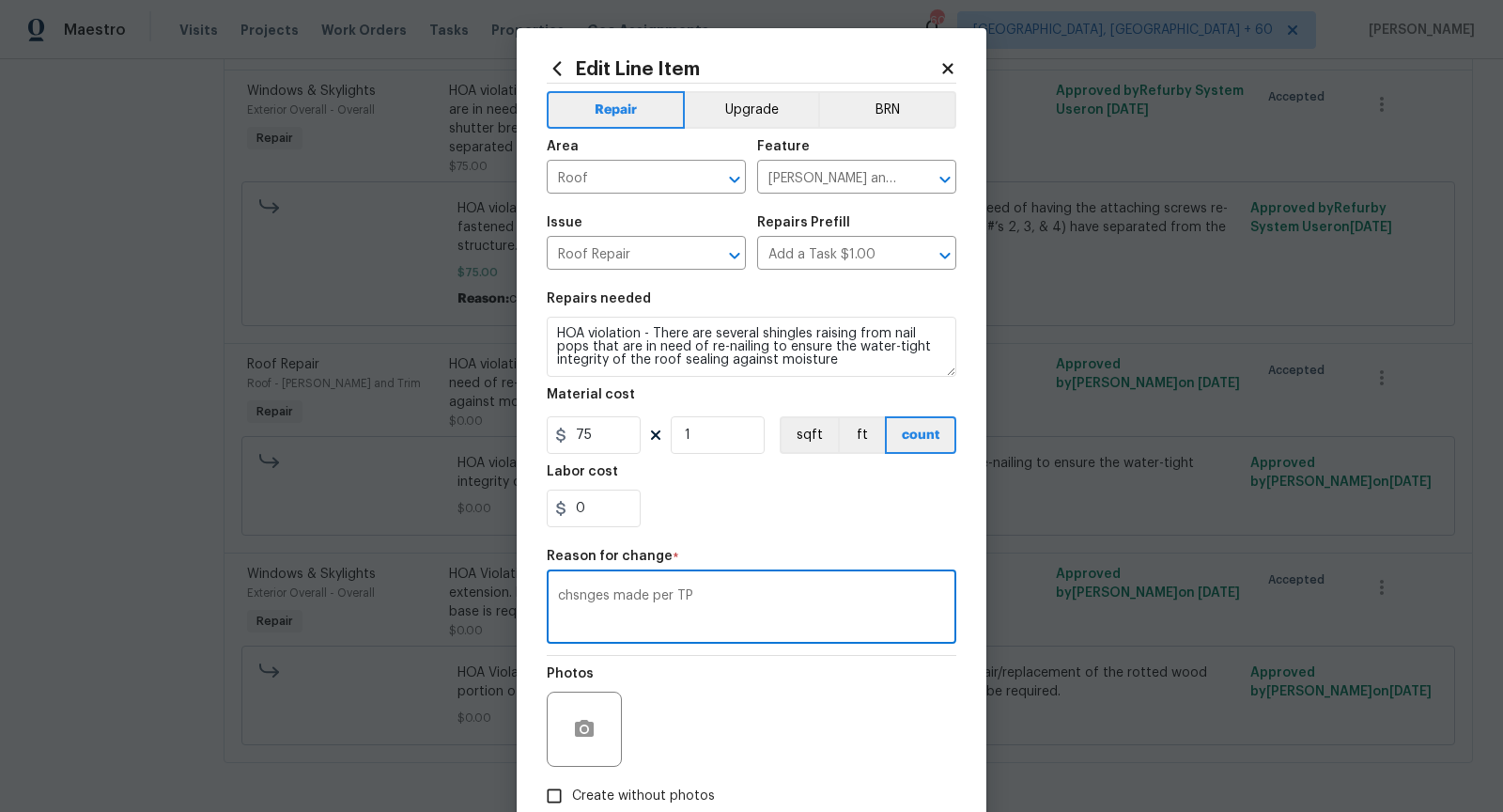
scroll to position [112, 0]
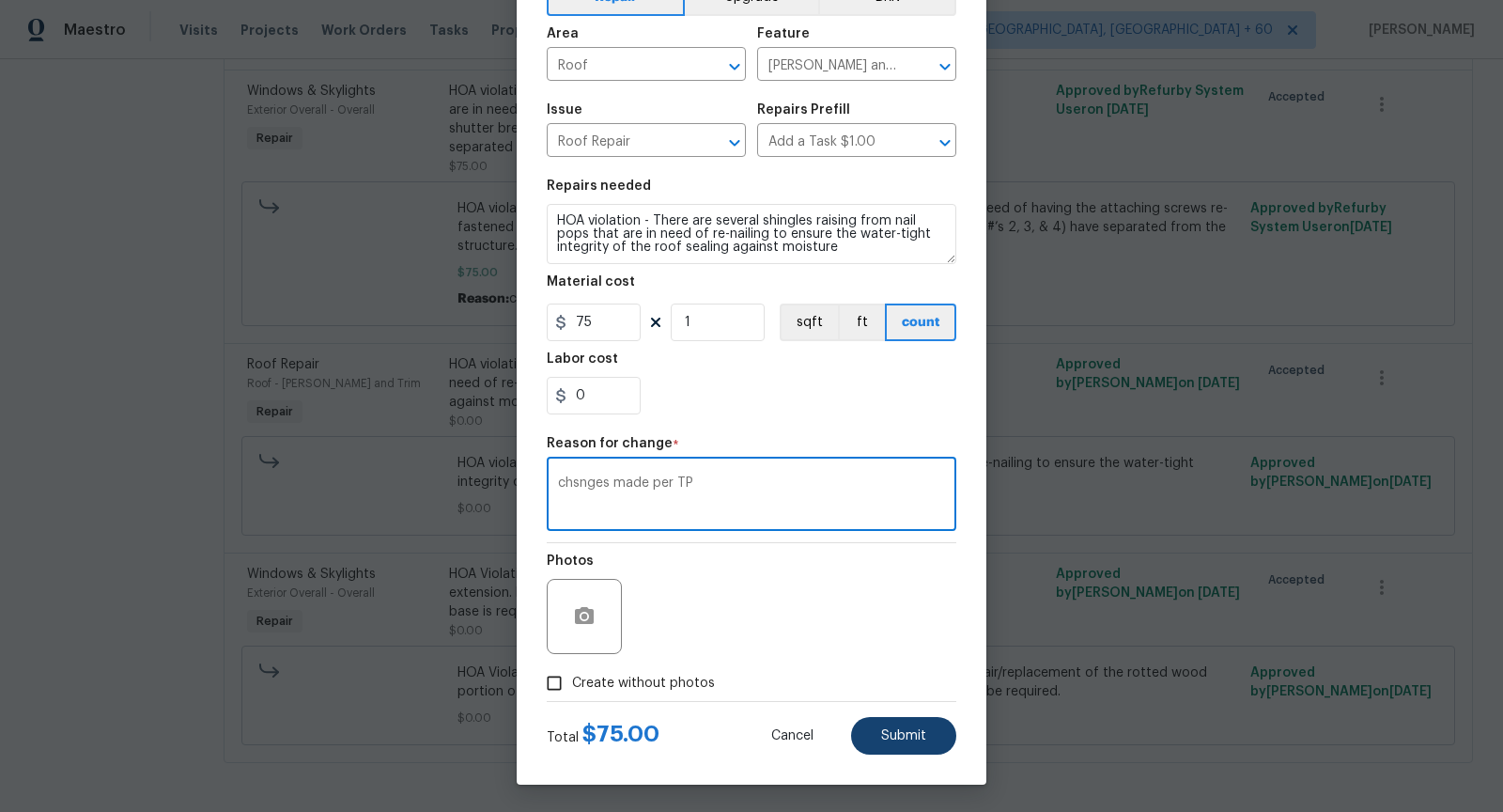
type textarea "chsnges made per TP"
click at [928, 737] on button "Submit" at bounding box center [904, 735] width 105 height 37
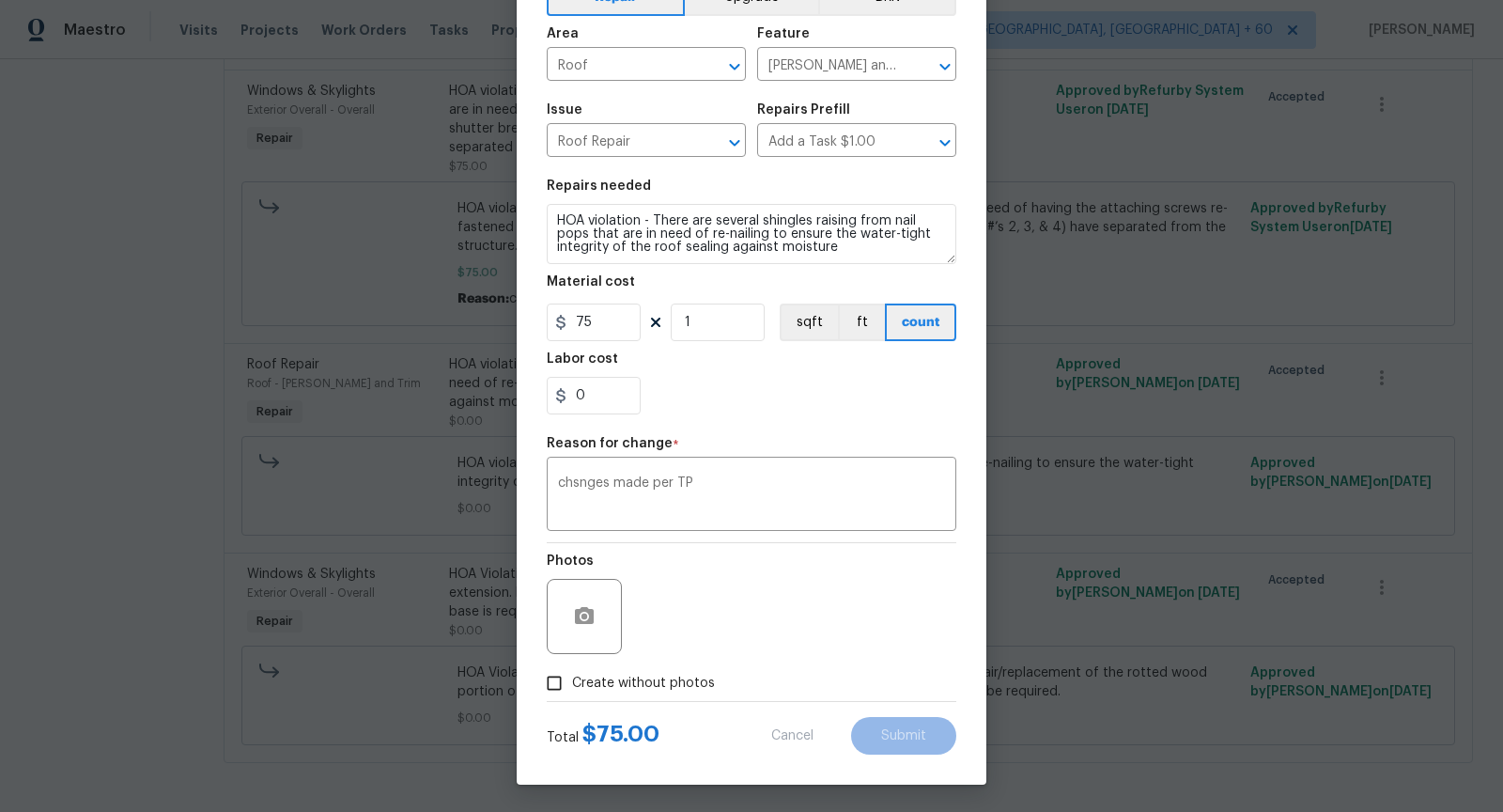
type input "0"
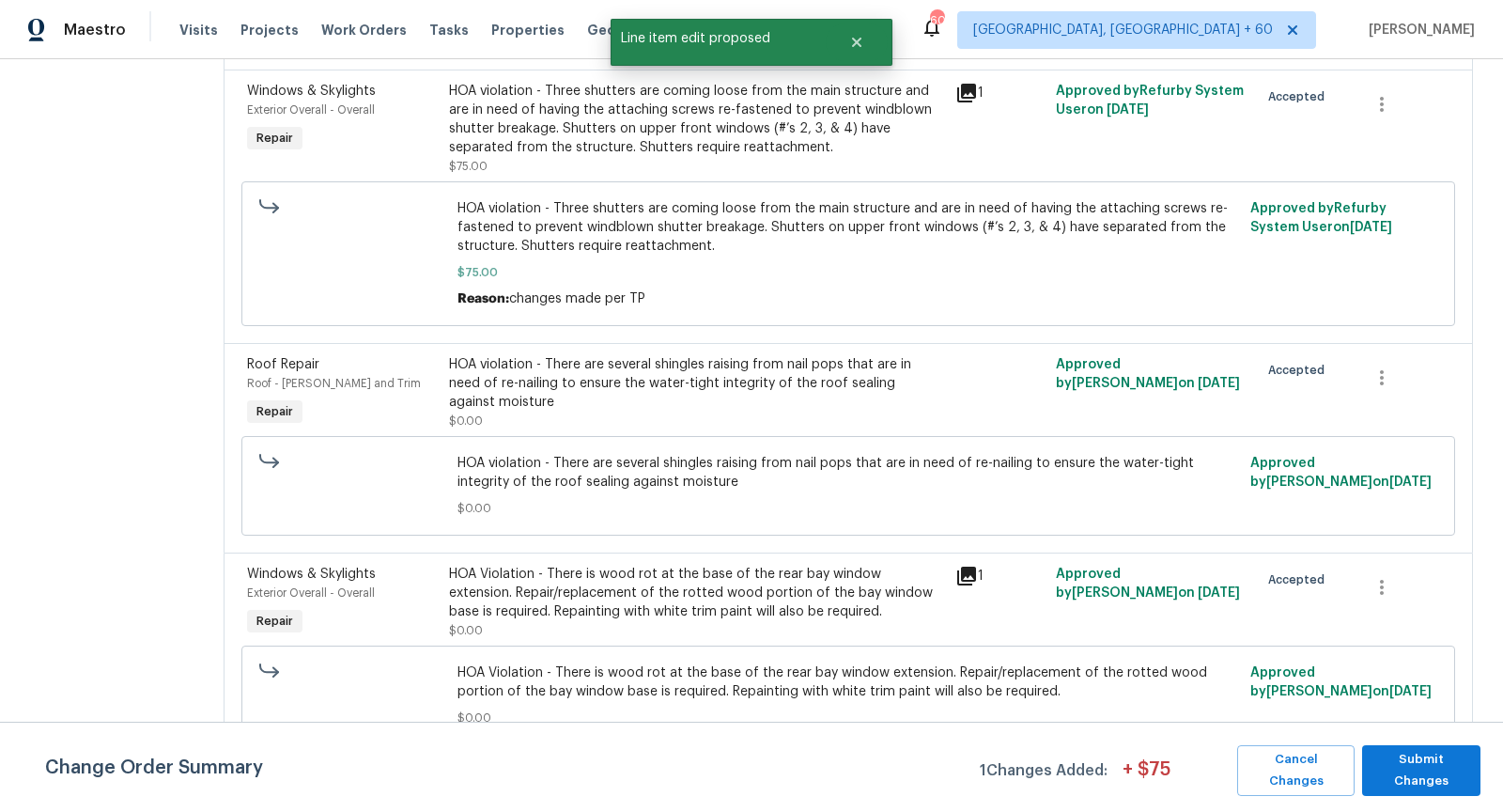
scroll to position [0, 0]
click at [1464, 783] on button "Submit Changes" at bounding box center [1421, 770] width 118 height 51
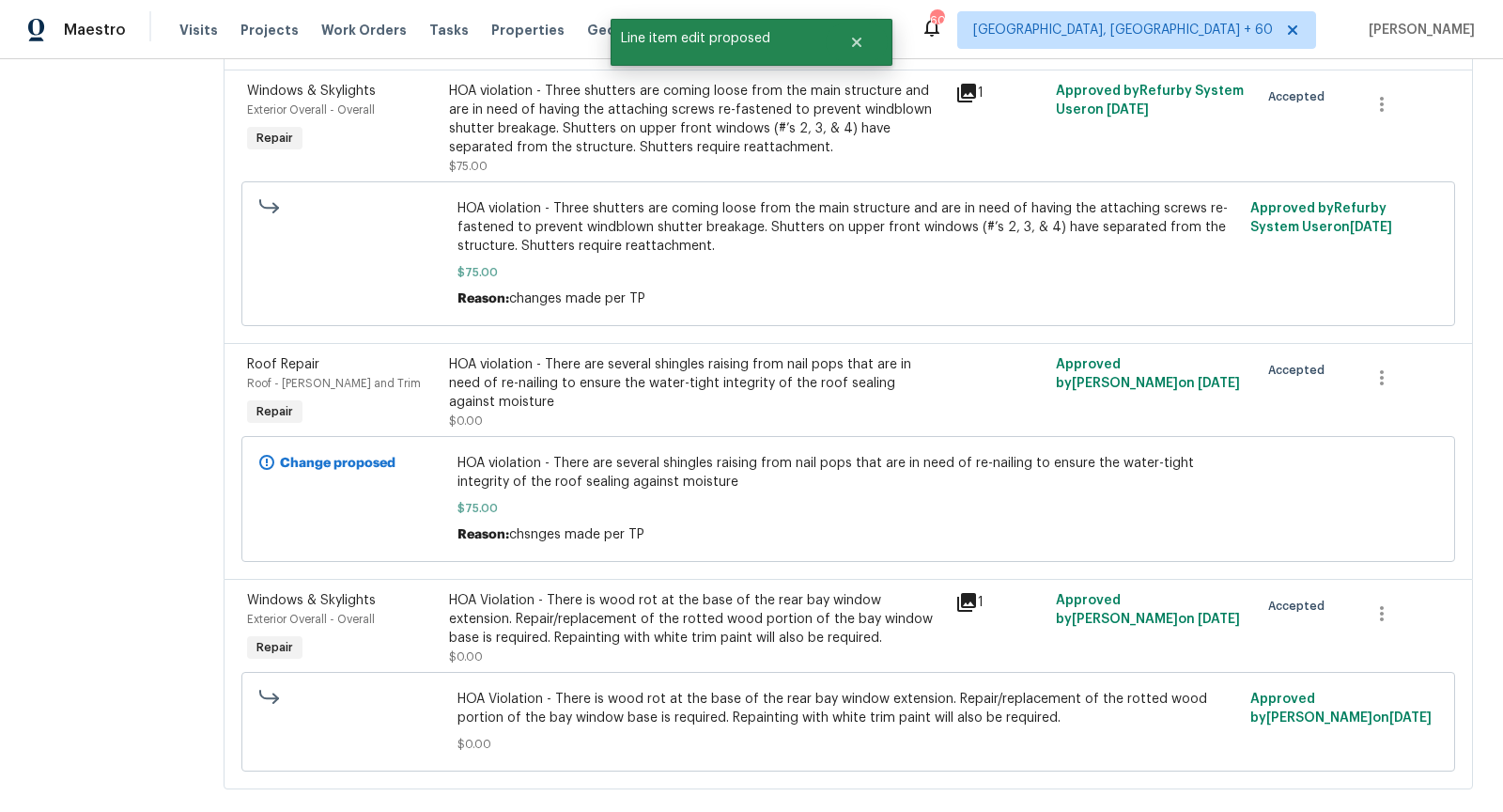
scroll to position [865, 0]
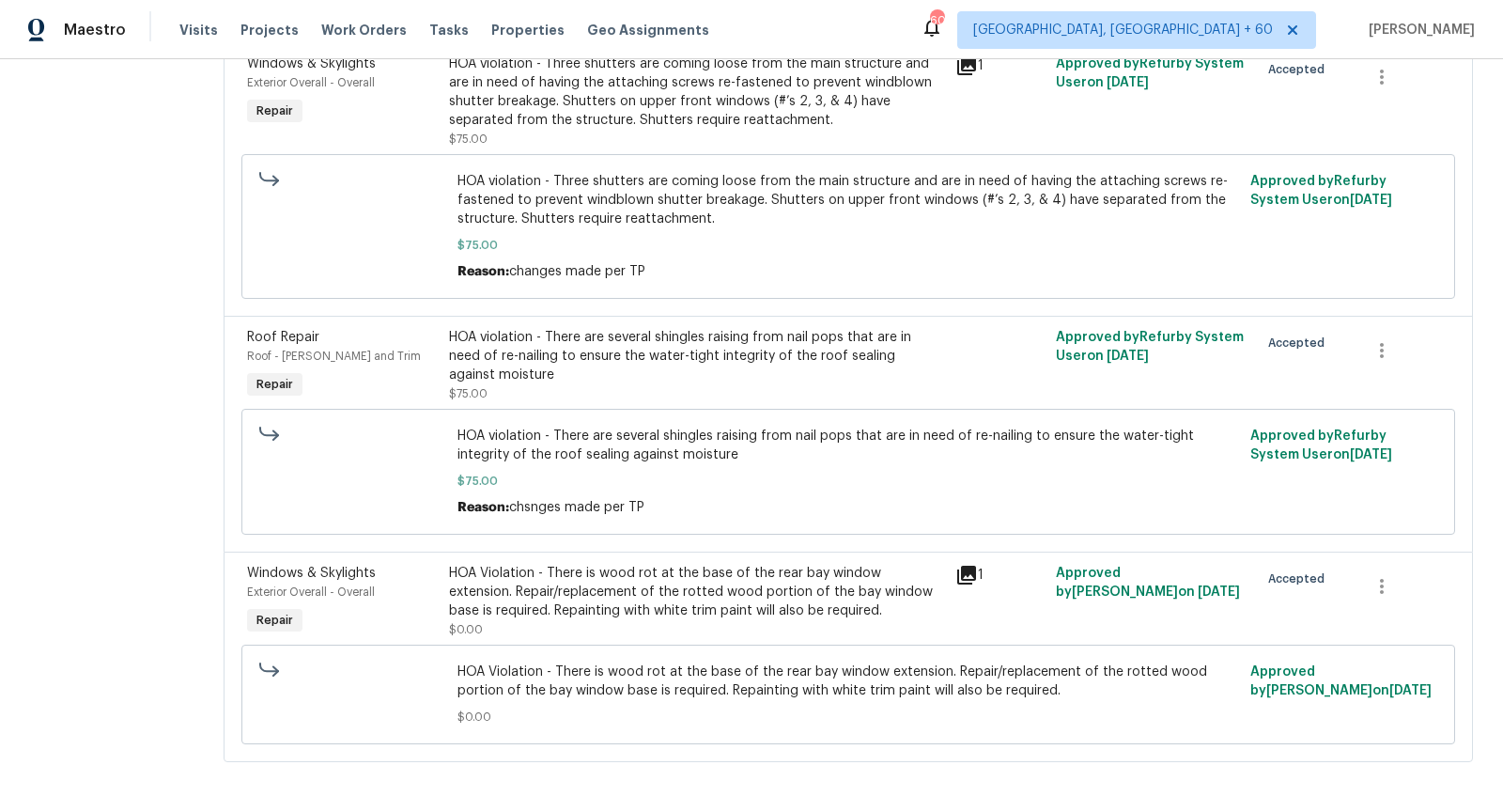
click at [552, 584] on div "HOA Violation - There is wood rot at the base of the rear bay window extension.…" at bounding box center [696, 591] width 494 height 56
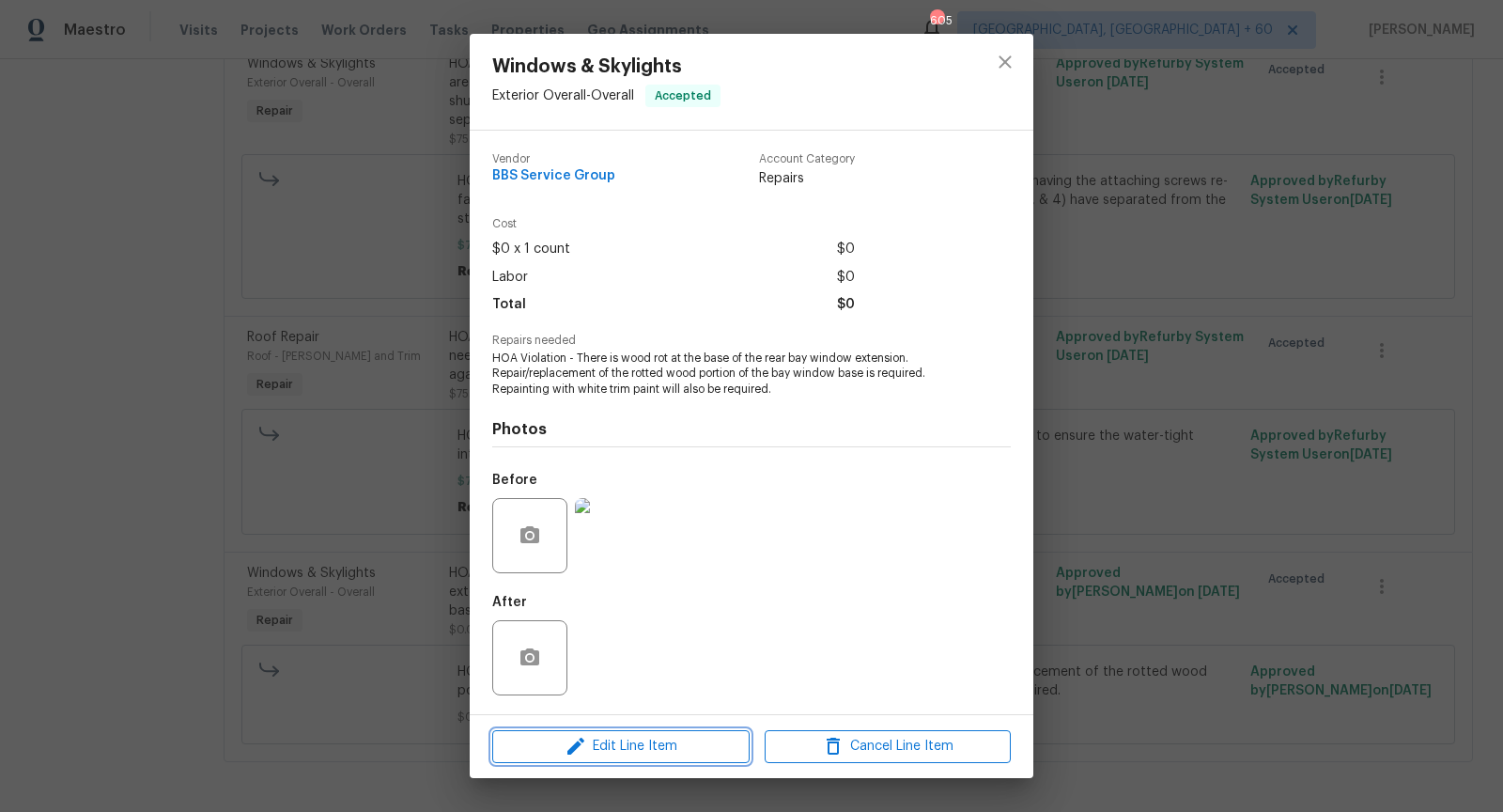
click at [609, 747] on span "Edit Line Item" at bounding box center [620, 746] width 246 height 24
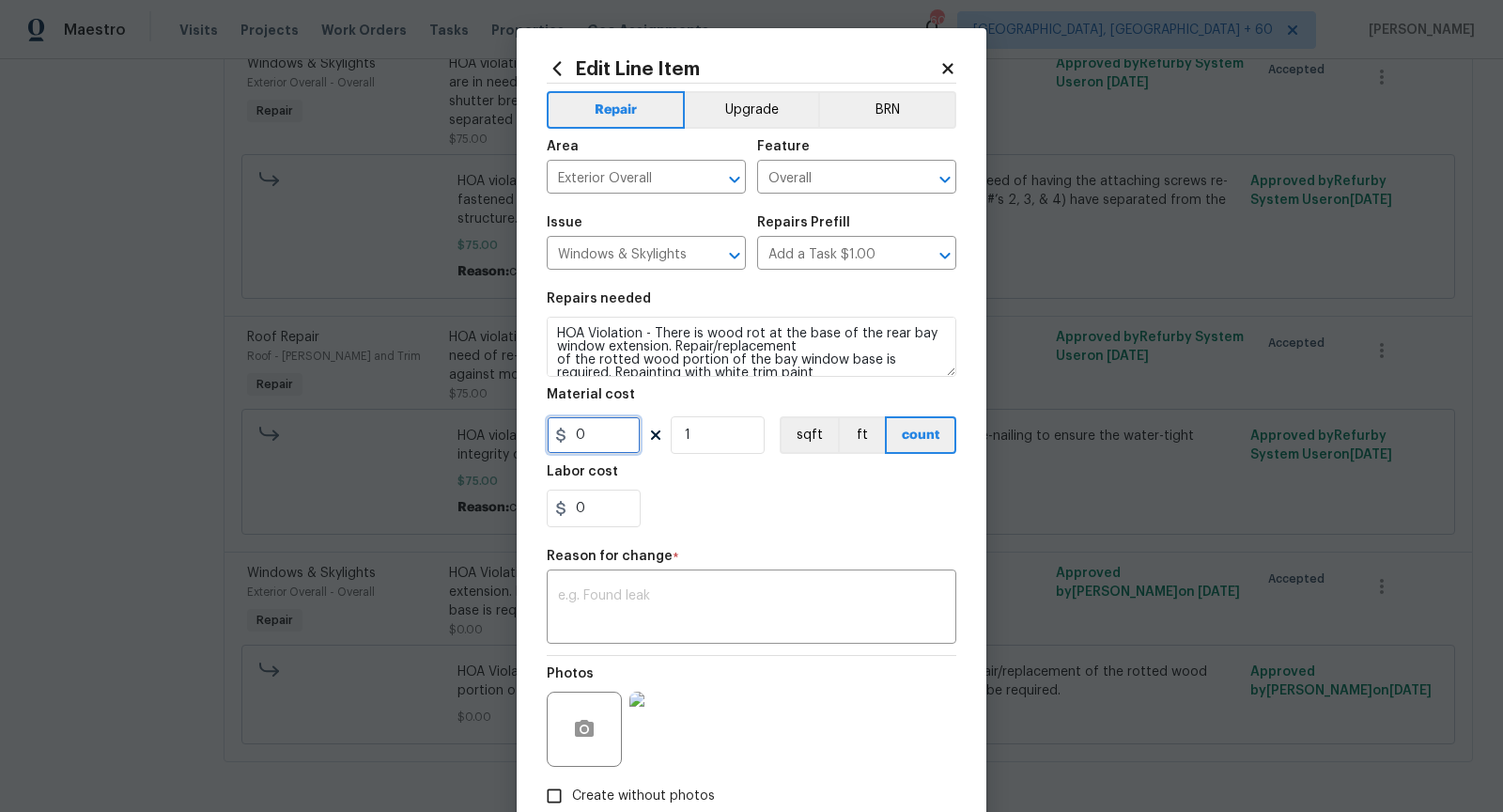
click at [608, 443] on input "0" at bounding box center [594, 435] width 94 height 37
type input "75"
click at [661, 605] on textarea at bounding box center [752, 608] width 387 height 39
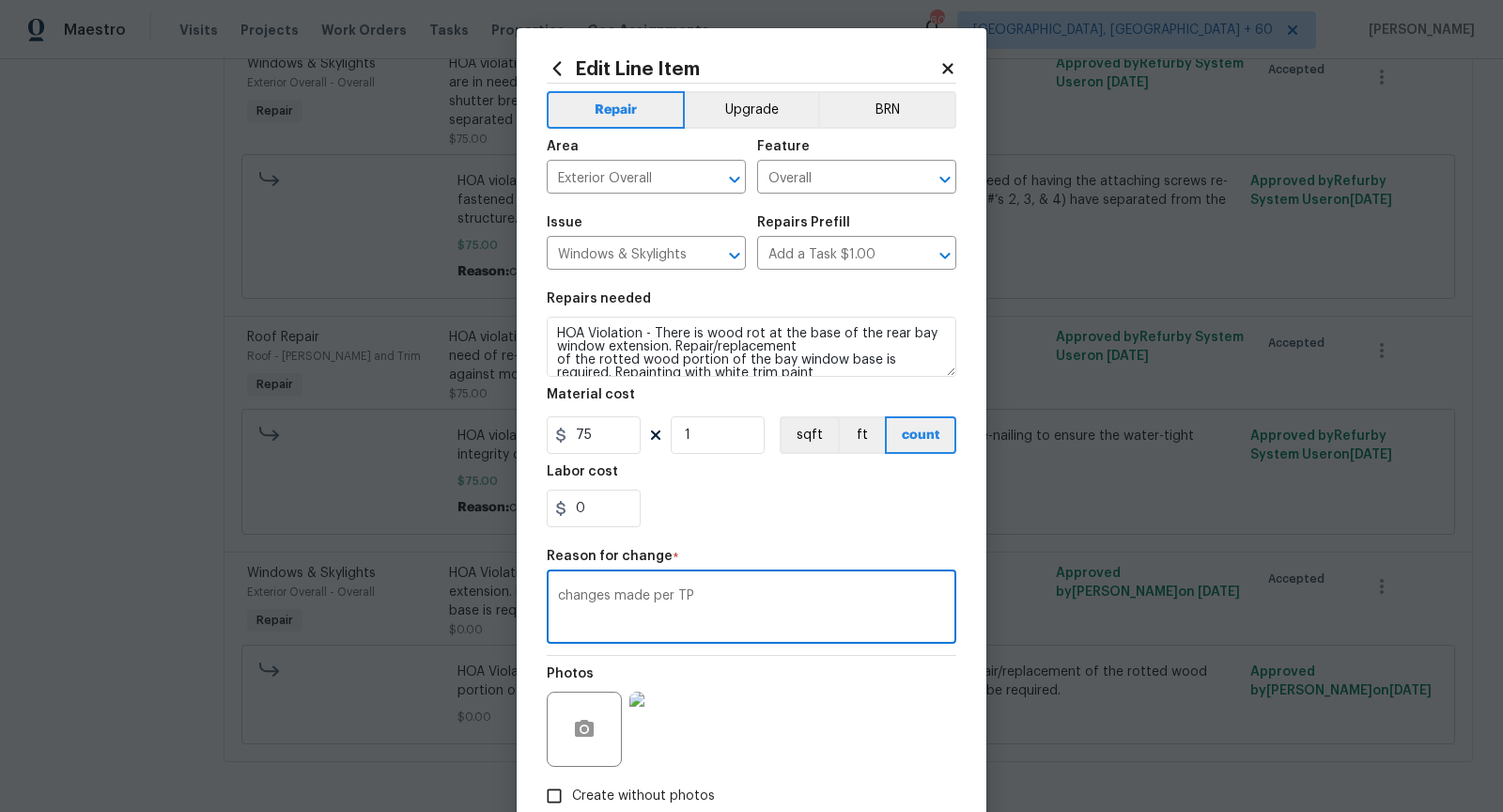
scroll to position [112, 0]
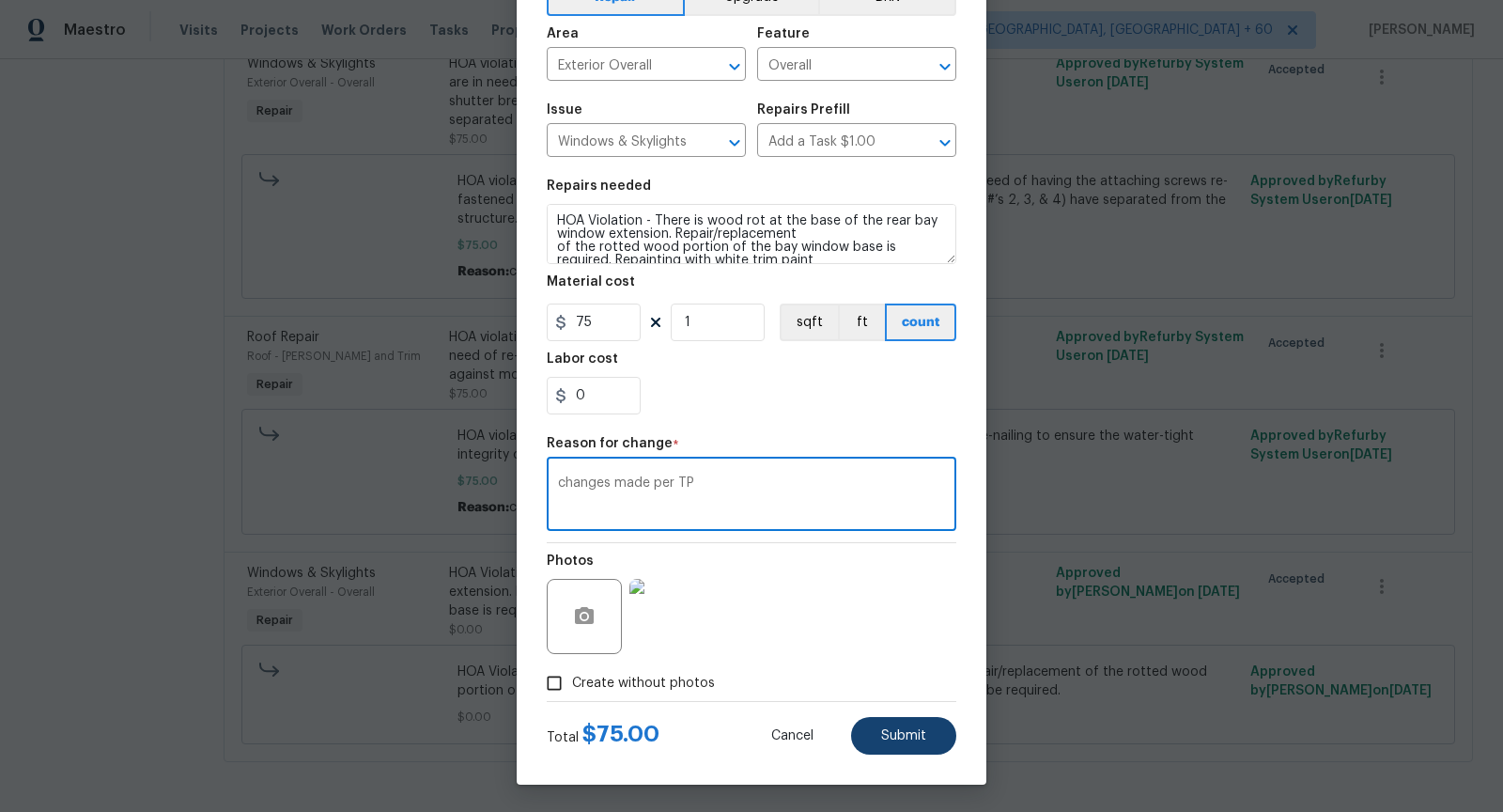
type textarea "changes made per TP"
click at [915, 733] on span "Submit" at bounding box center [904, 736] width 45 height 14
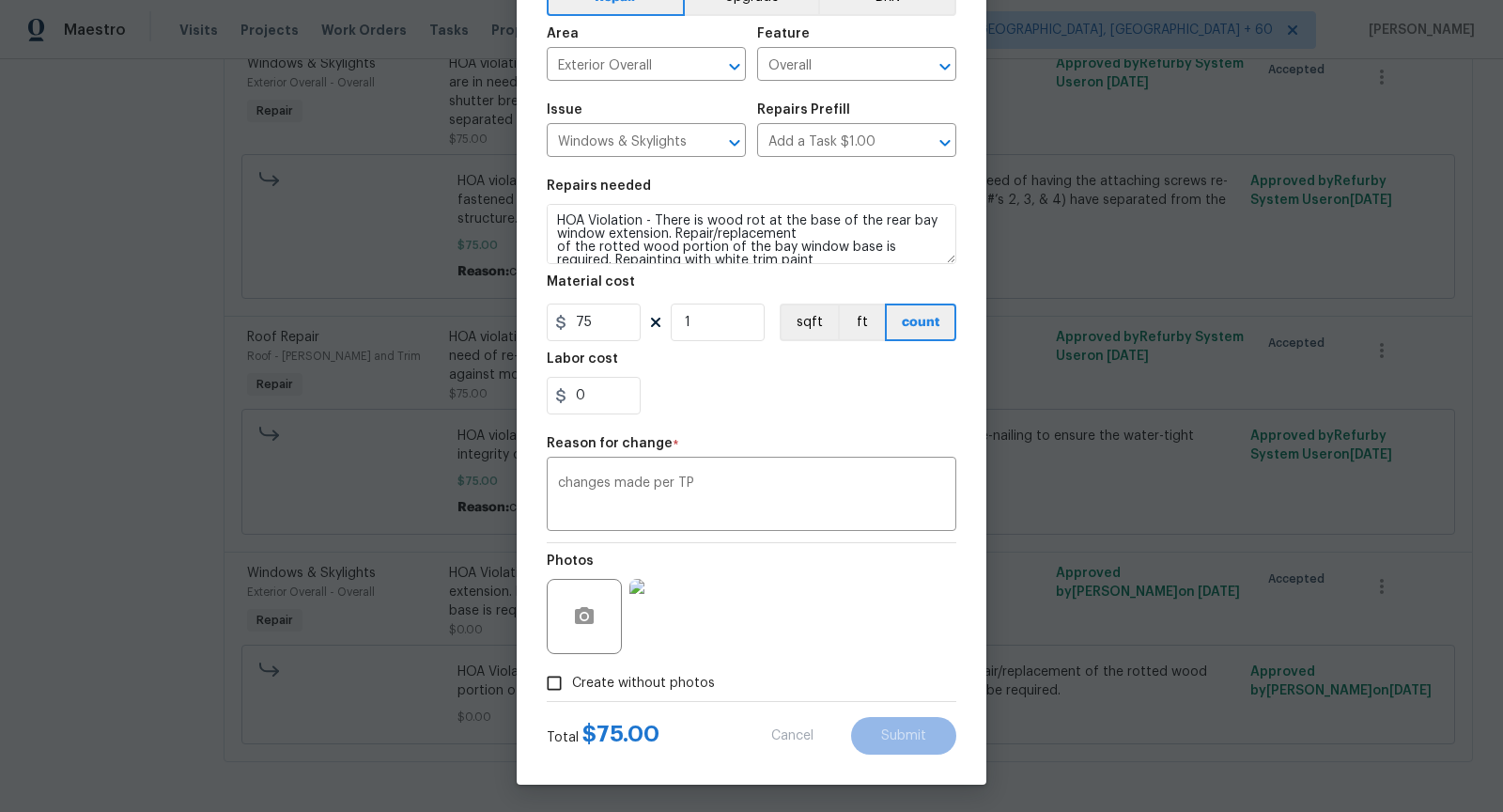
type input "0"
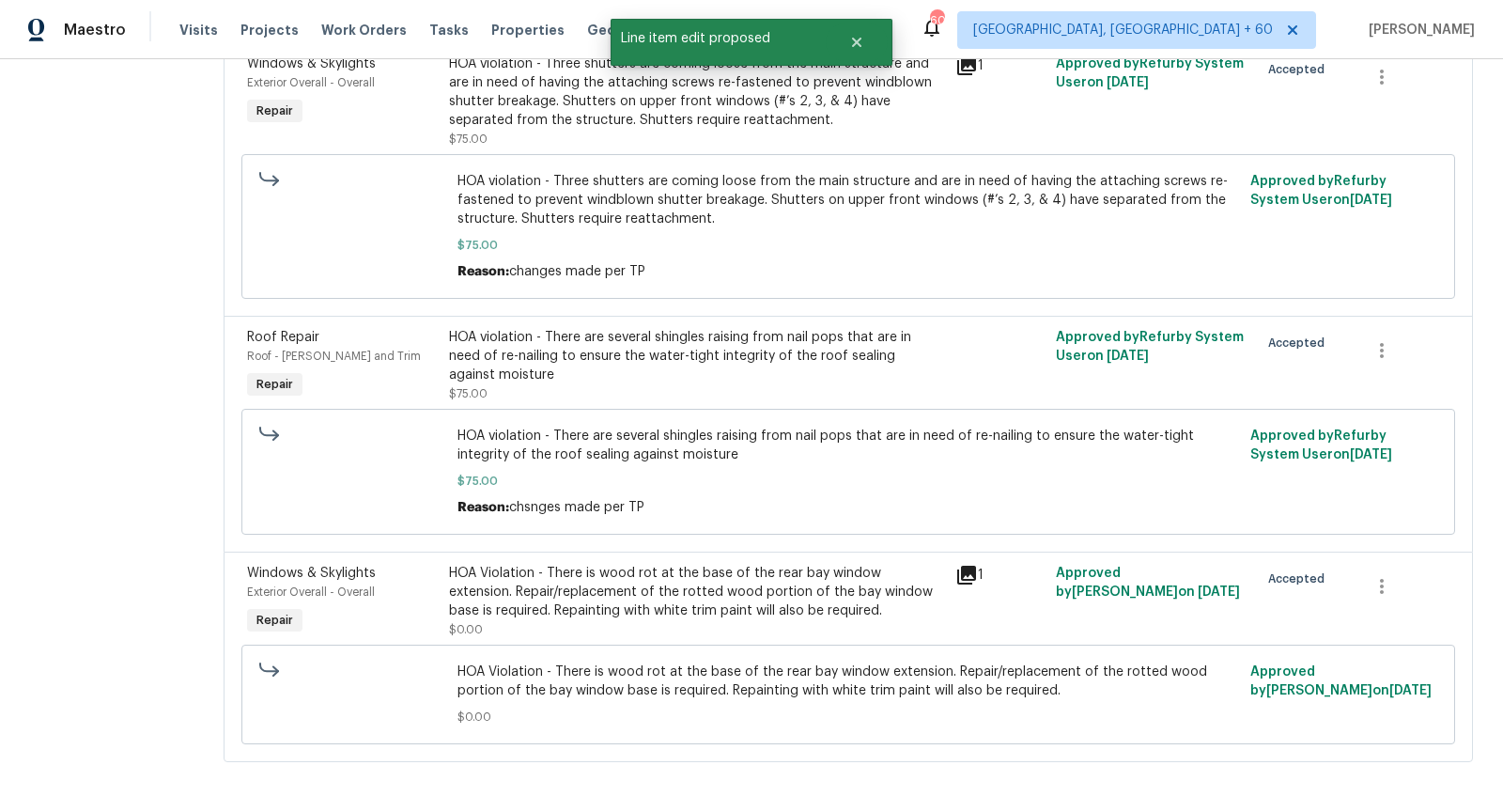
scroll to position [0, 0]
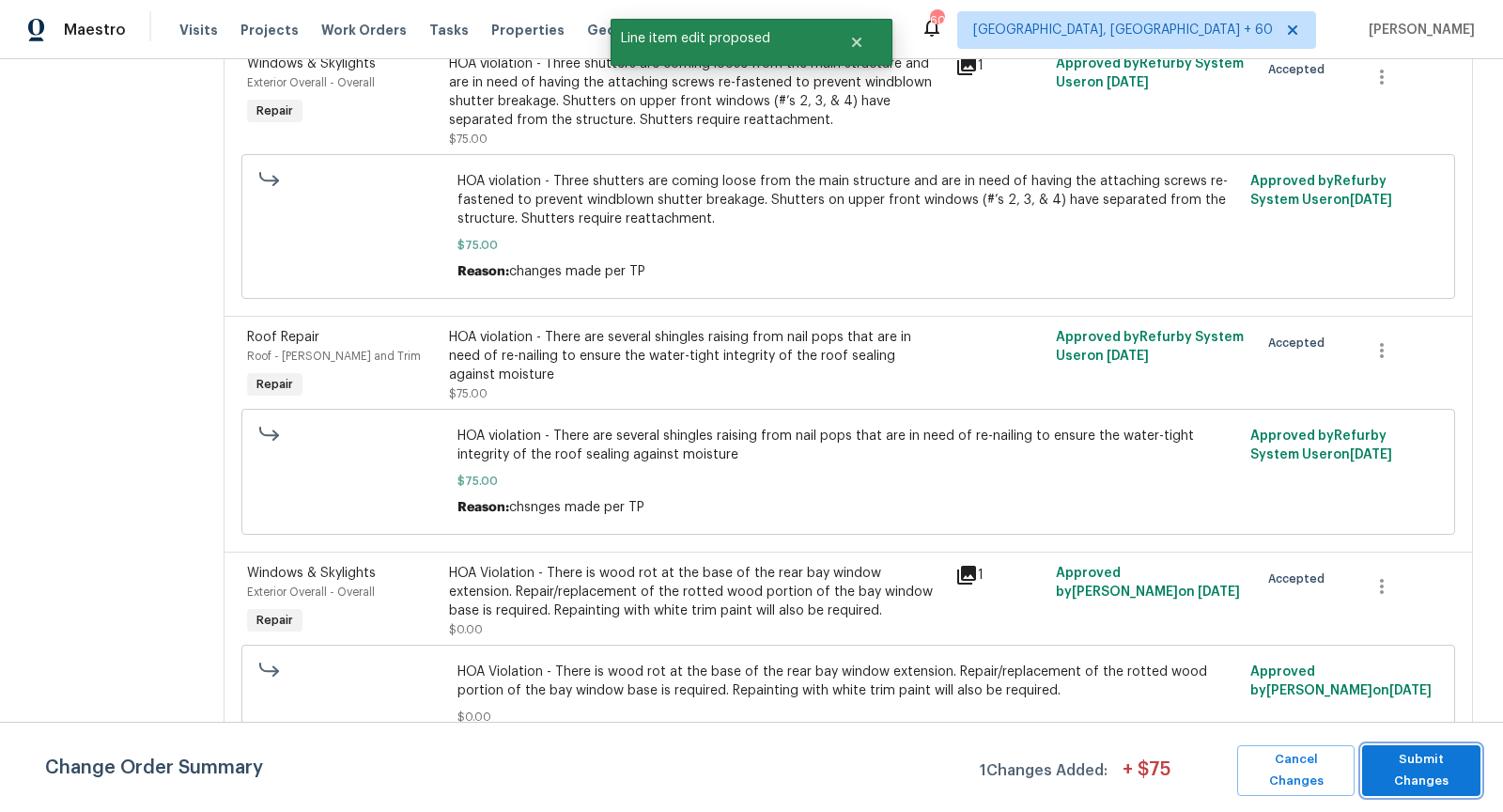
click at [1402, 761] on span "Submit Changes" at bounding box center [1421, 770] width 99 height 43
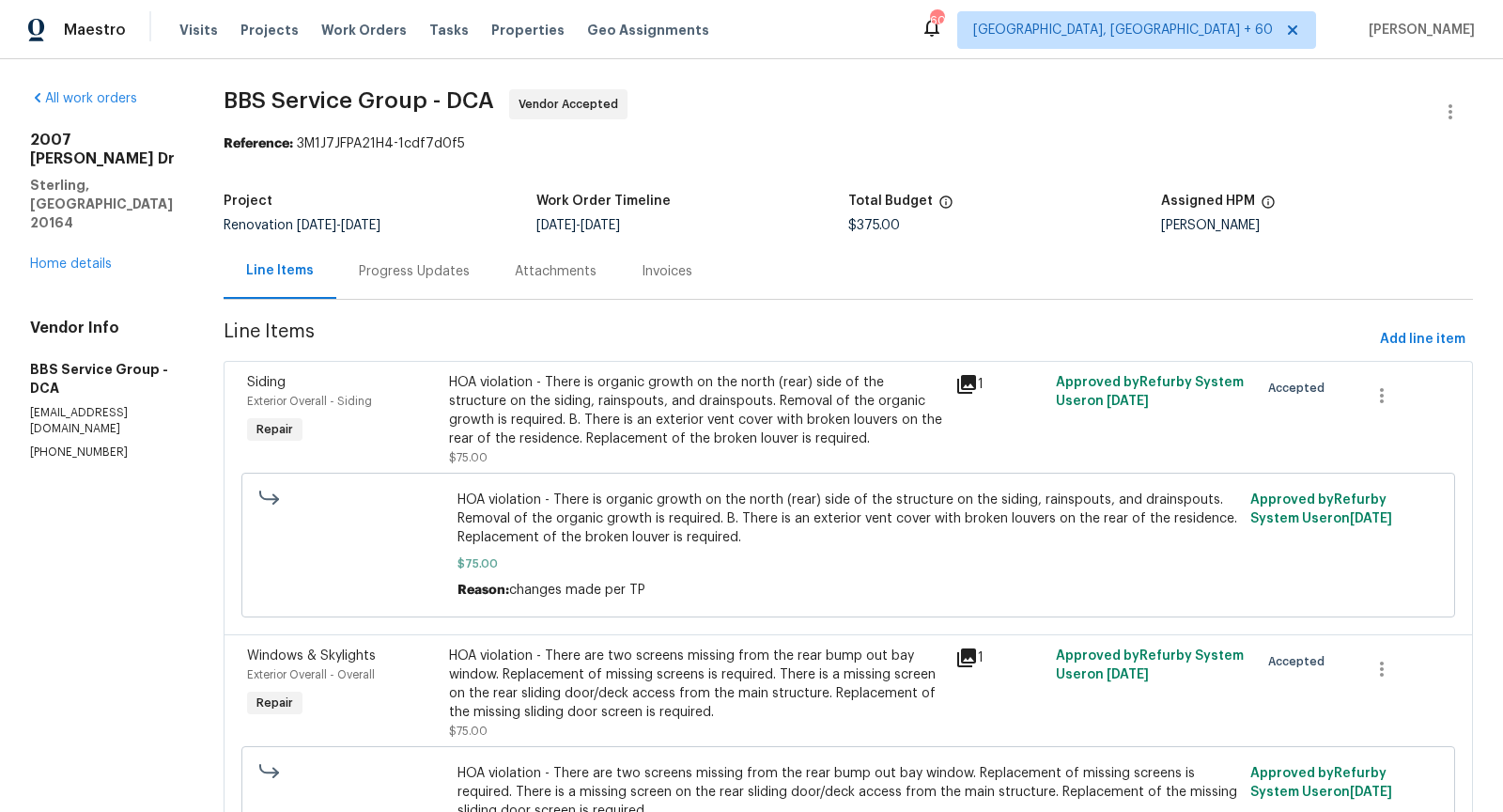
click at [405, 267] on div "Progress Updates" at bounding box center [415, 272] width 111 height 19
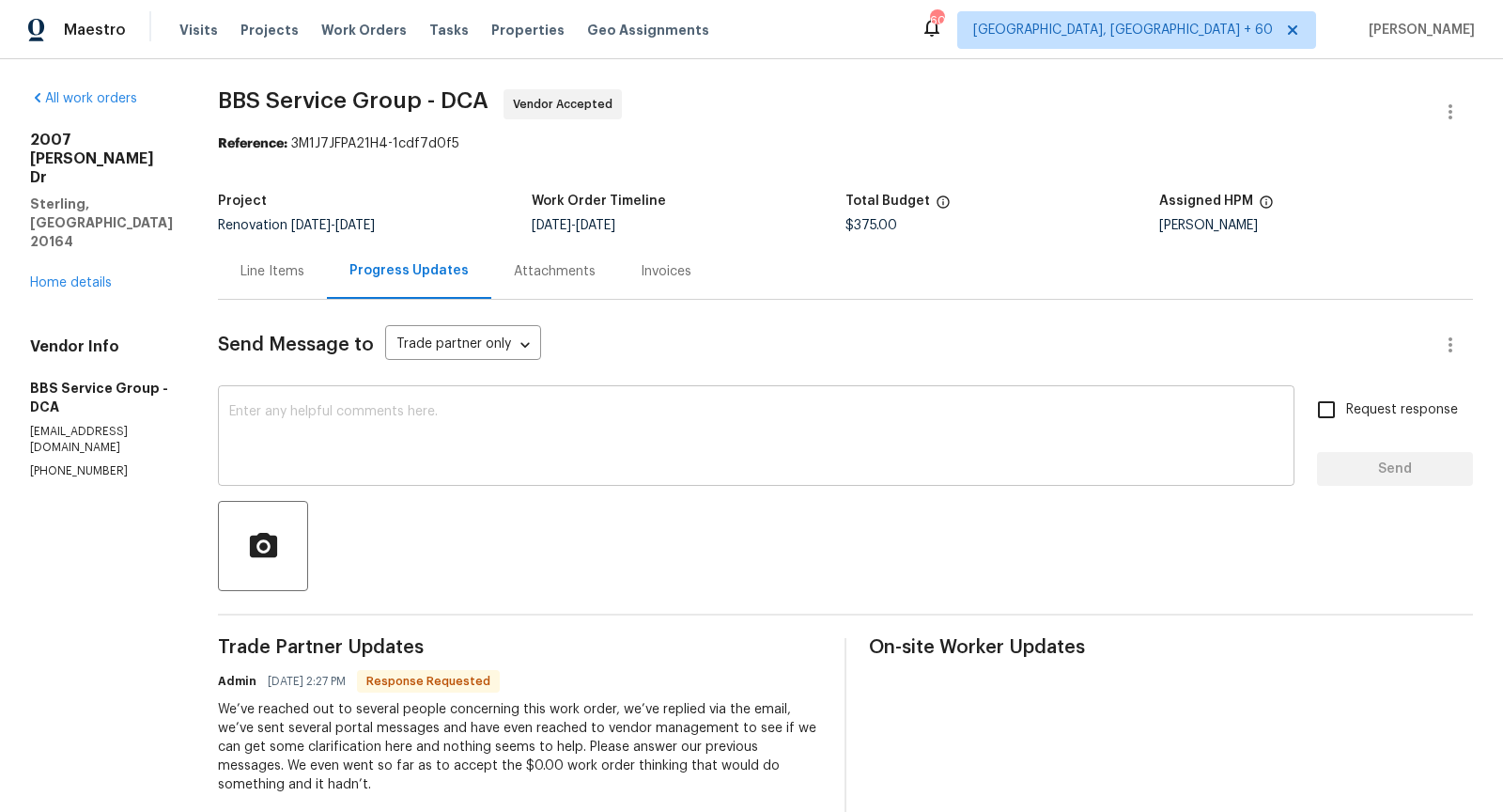
click at [517, 436] on textarea at bounding box center [757, 437] width 1054 height 66
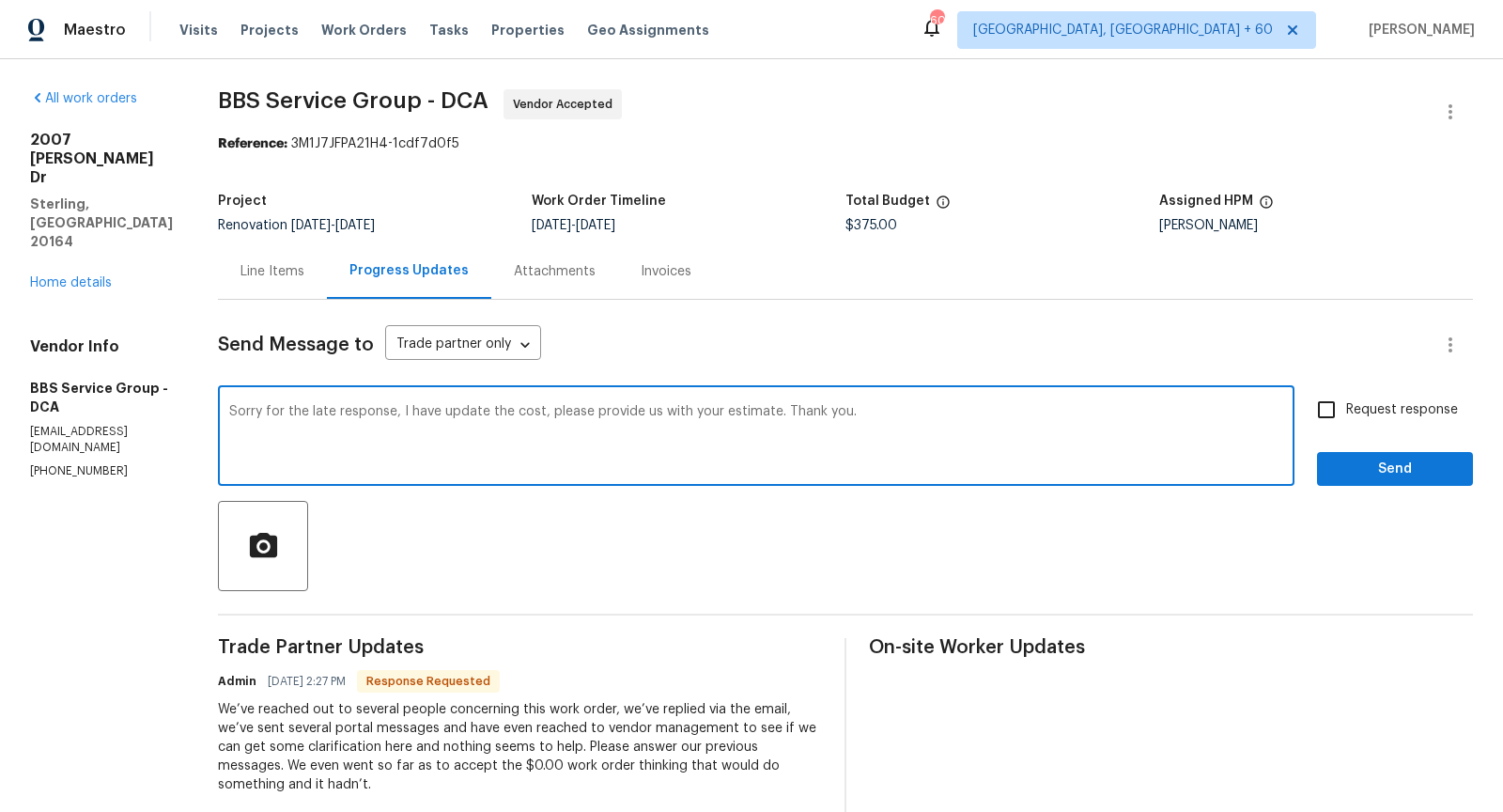
type textarea "Sorry for the late response, I have update the cost, please provide us with you…"
click at [1319, 410] on input "Request response" at bounding box center [1326, 409] width 39 height 39
checkbox input "true"
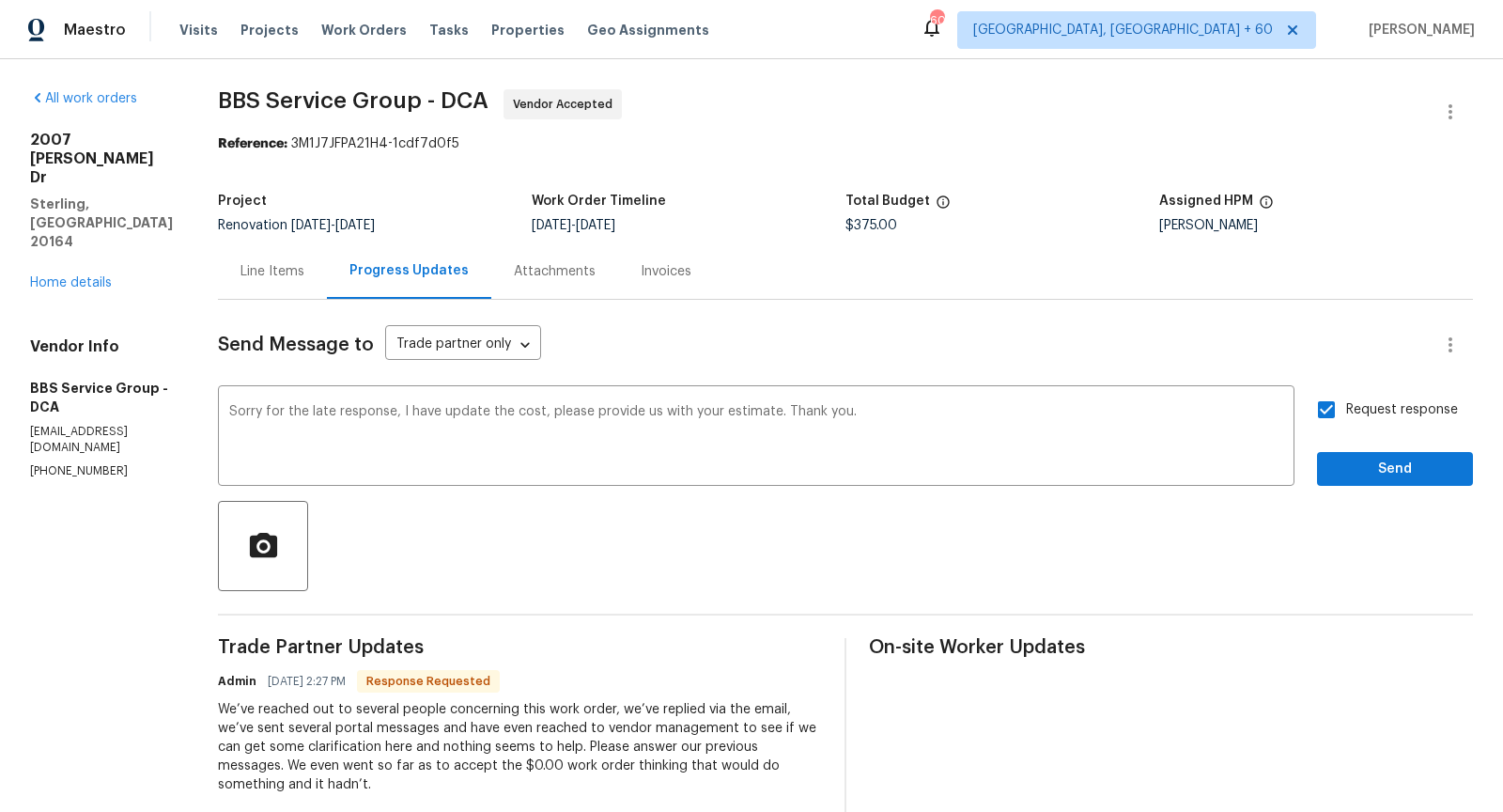
click at [1365, 446] on div "Request response Send" at bounding box center [1395, 437] width 156 height 96
click at [1376, 481] on button "Send" at bounding box center [1395, 469] width 156 height 34
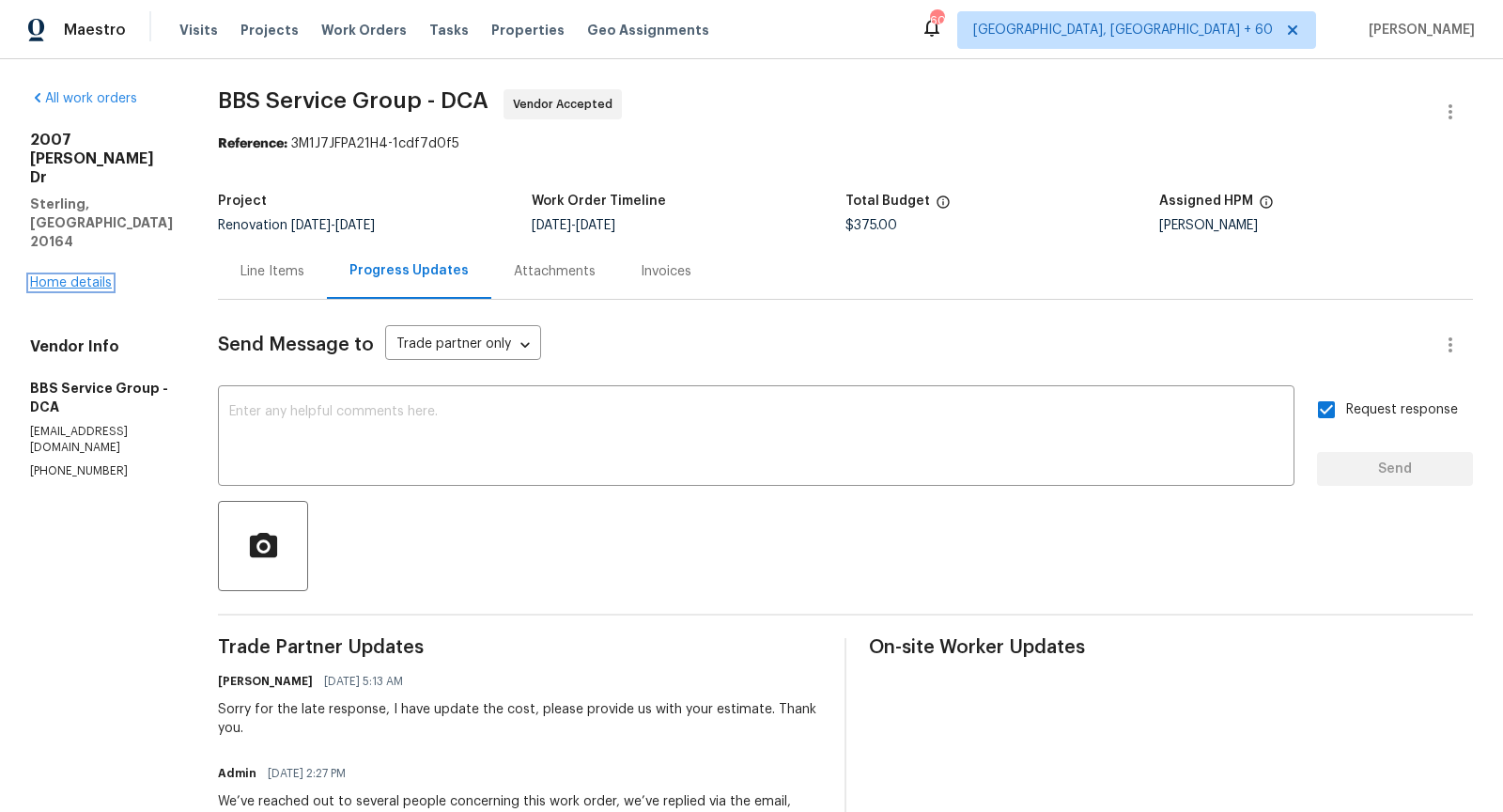
click at [100, 276] on link "Home details" at bounding box center [71, 283] width 82 height 13
